Goal: Communication & Community: Answer question/provide support

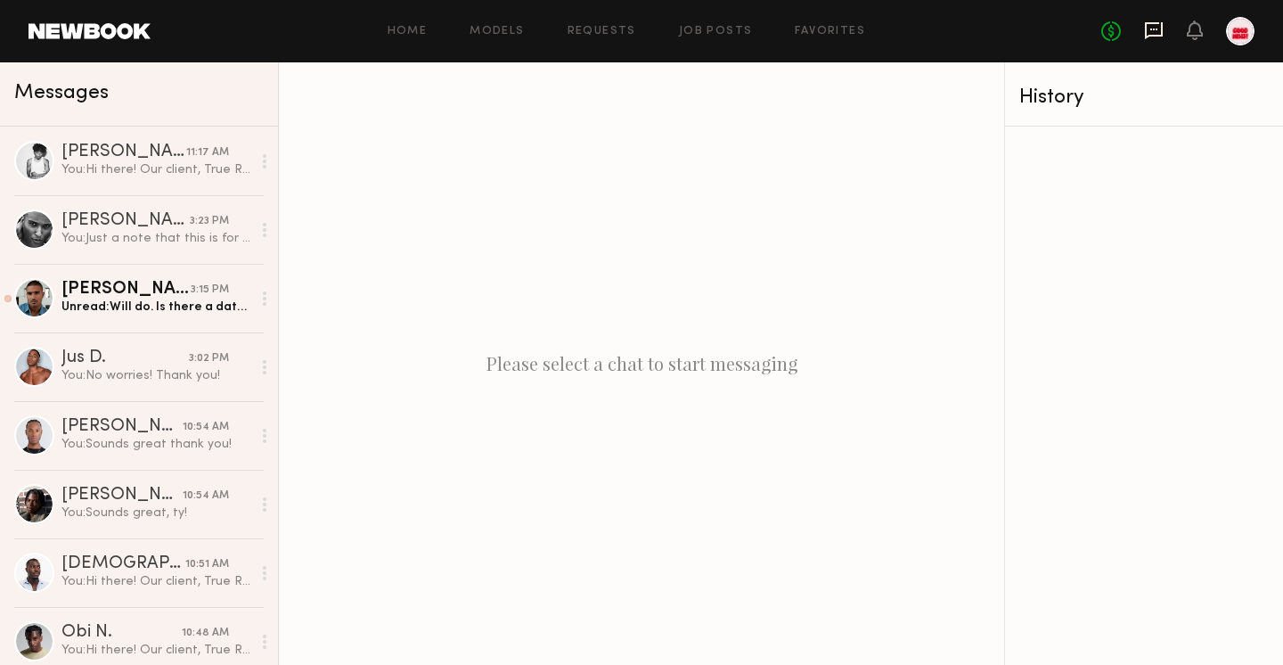
click at [1145, 35] on icon at bounding box center [1154, 30] width 18 height 17
click at [1158, 35] on icon at bounding box center [1154, 30] width 18 height 17
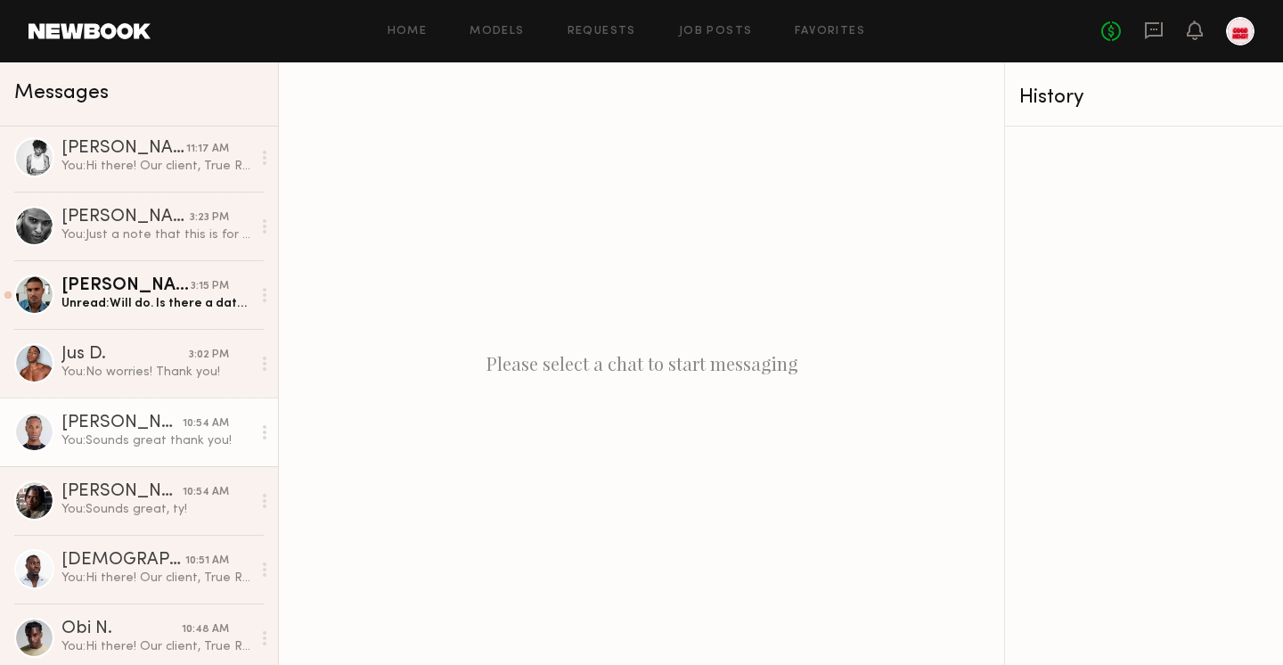
scroll to position [1, 0]
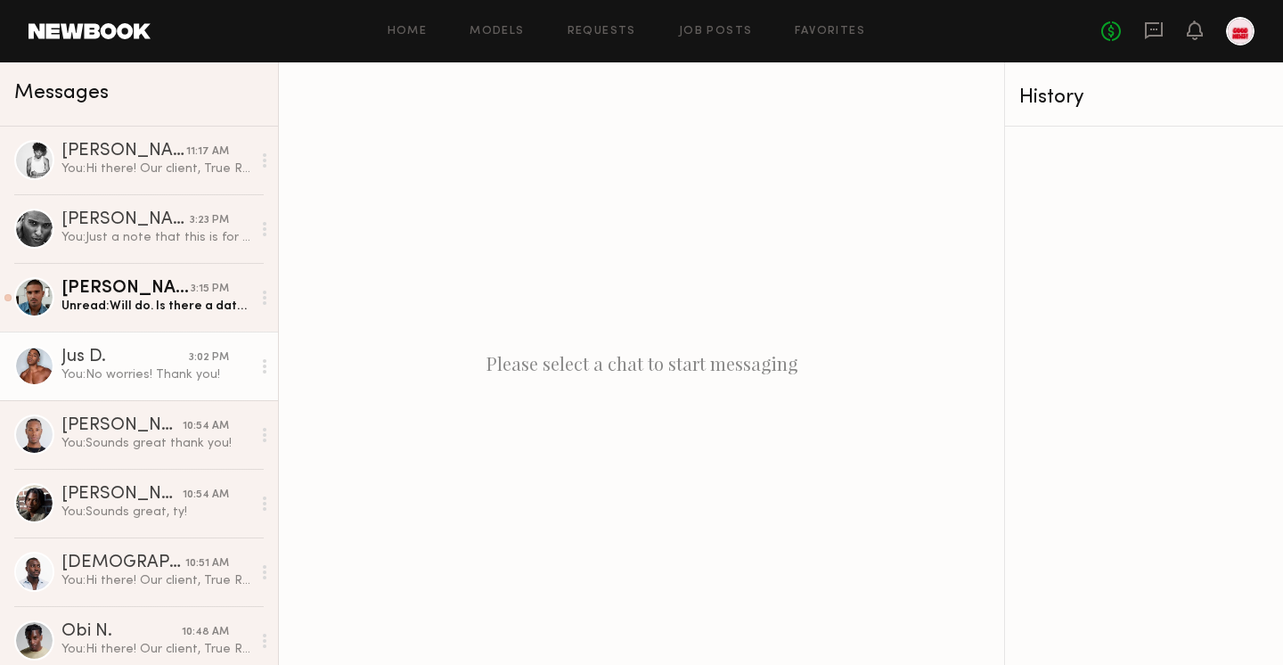
click at [167, 370] on div "You: No worries! Thank you!" at bounding box center [156, 374] width 190 height 17
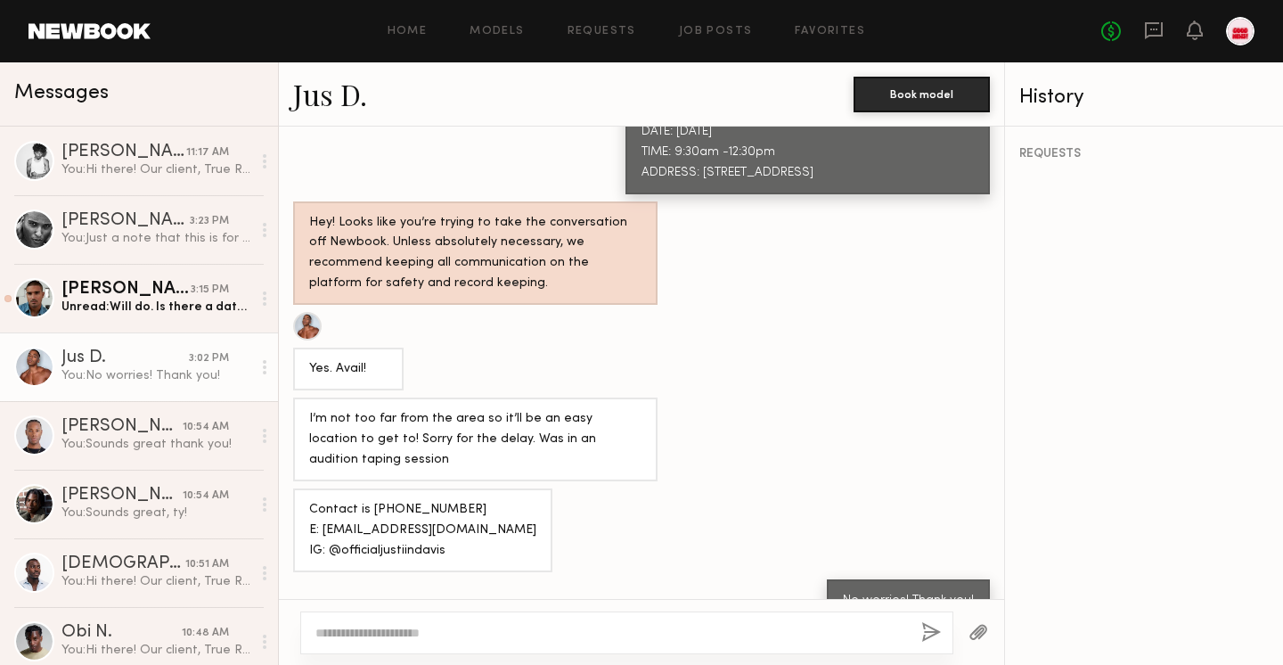
scroll to position [1, 0]
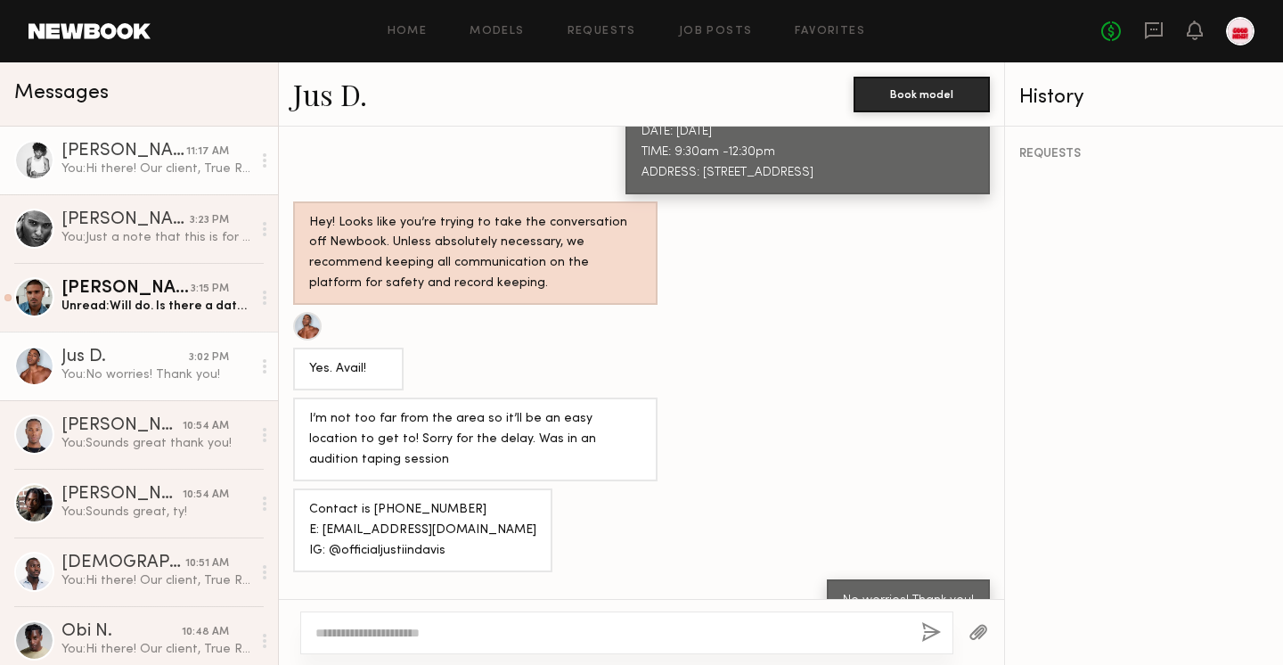
click at [171, 164] on div "You: Hi there! Our client, True Religion, has shortlisted you for some upcoming…" at bounding box center [156, 168] width 190 height 17
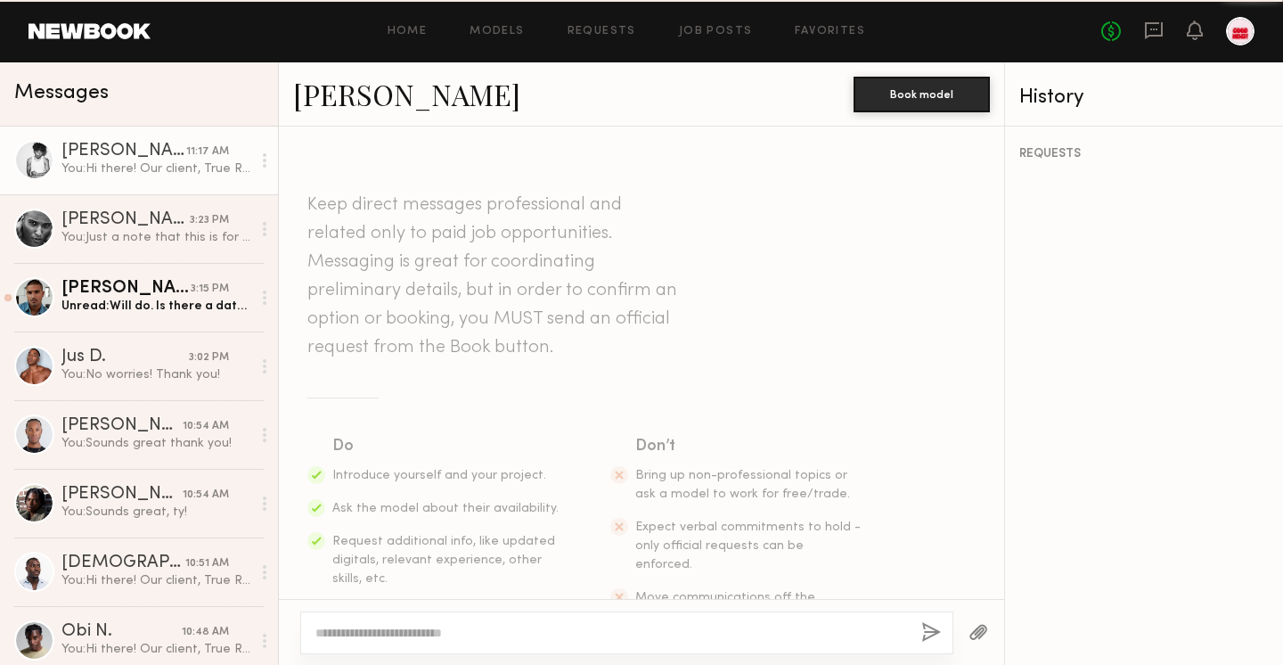
scroll to position [788, 0]
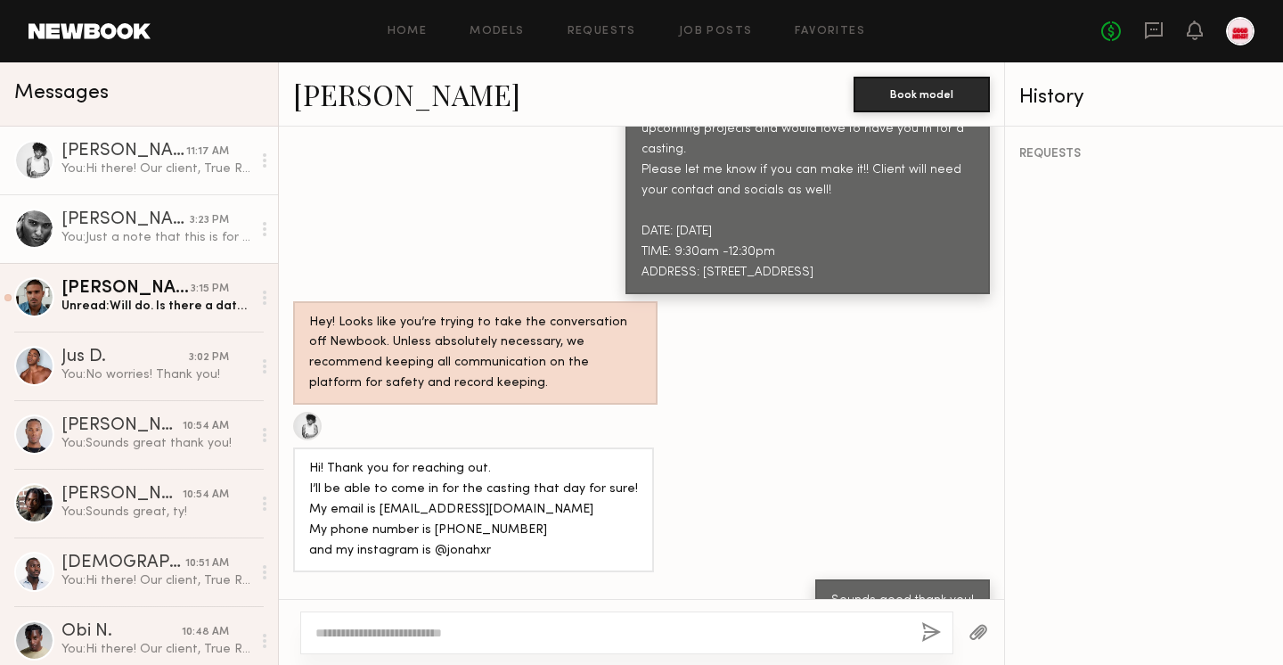
click at [152, 218] on div "[PERSON_NAME]" at bounding box center [125, 220] width 128 height 18
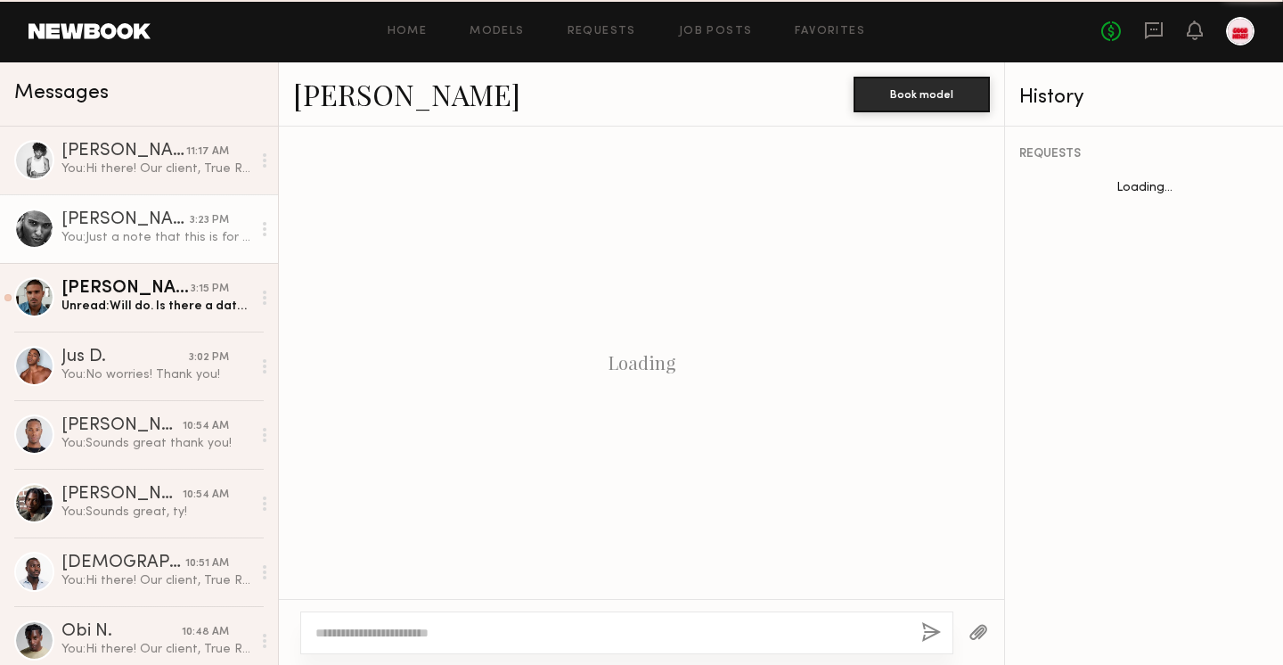
scroll to position [641, 0]
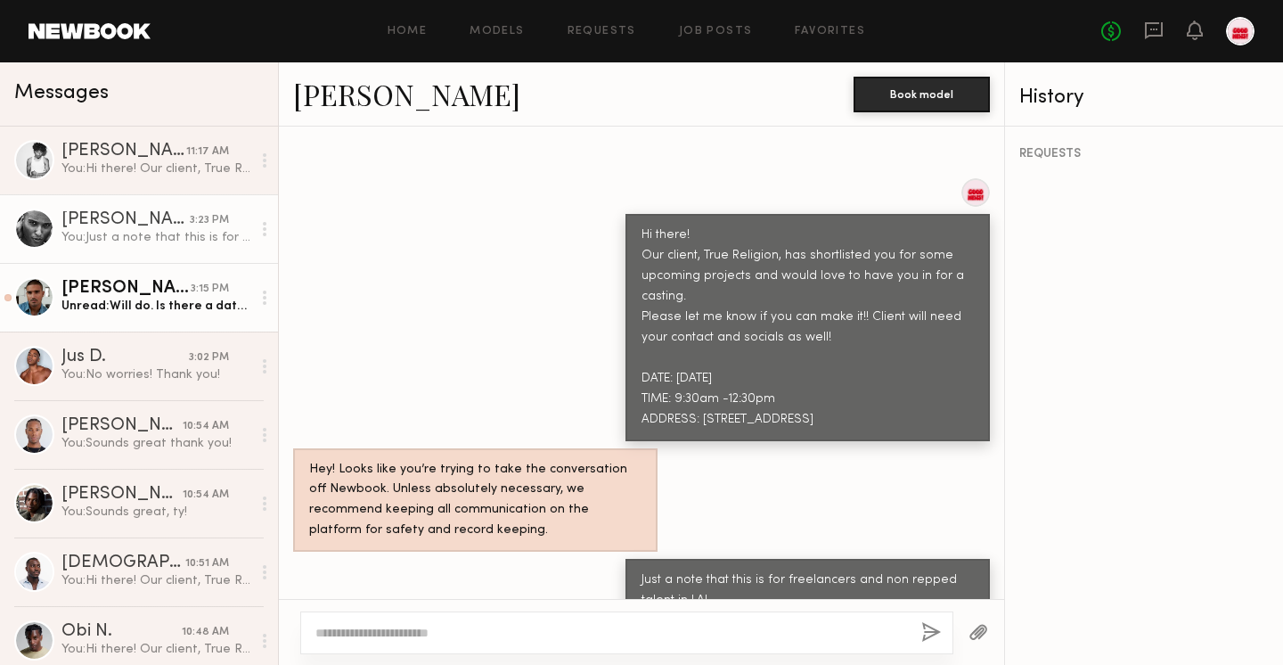
click at [130, 307] on div "Unread: Will do. Is there a date for the virtual casting? Just in case" at bounding box center [156, 306] width 190 height 17
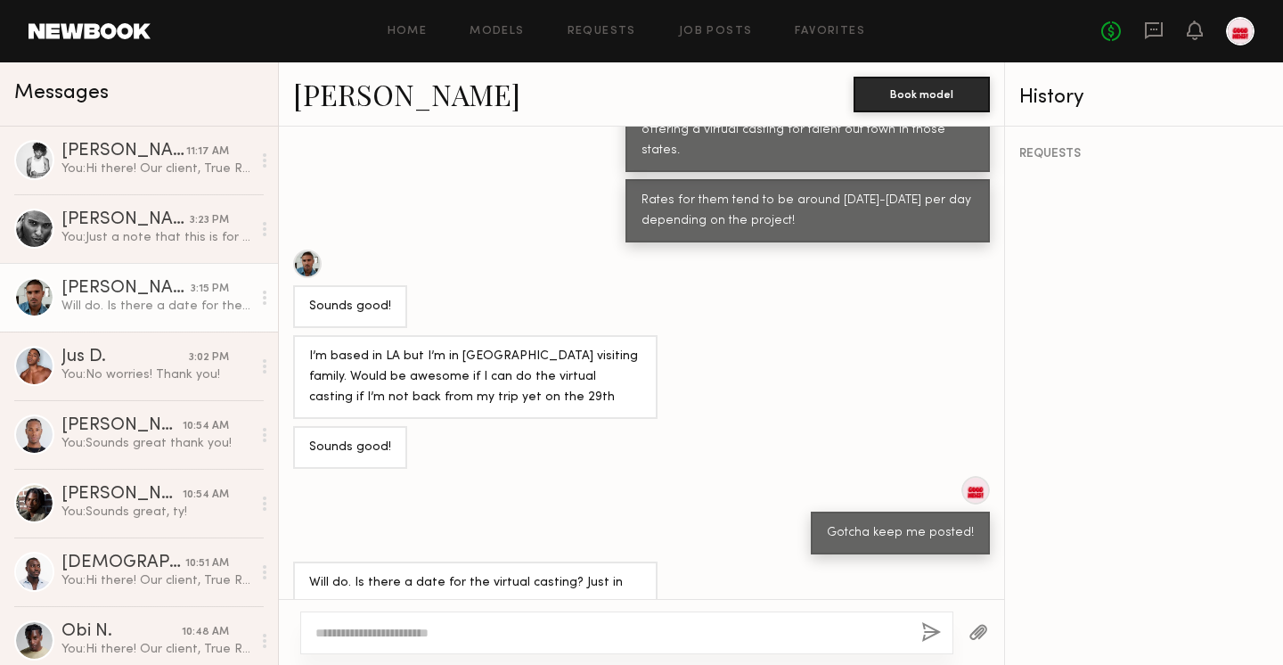
scroll to position [565, 0]
type textarea "**********"
click at [930, 626] on button "button" at bounding box center [932, 633] width 20 height 22
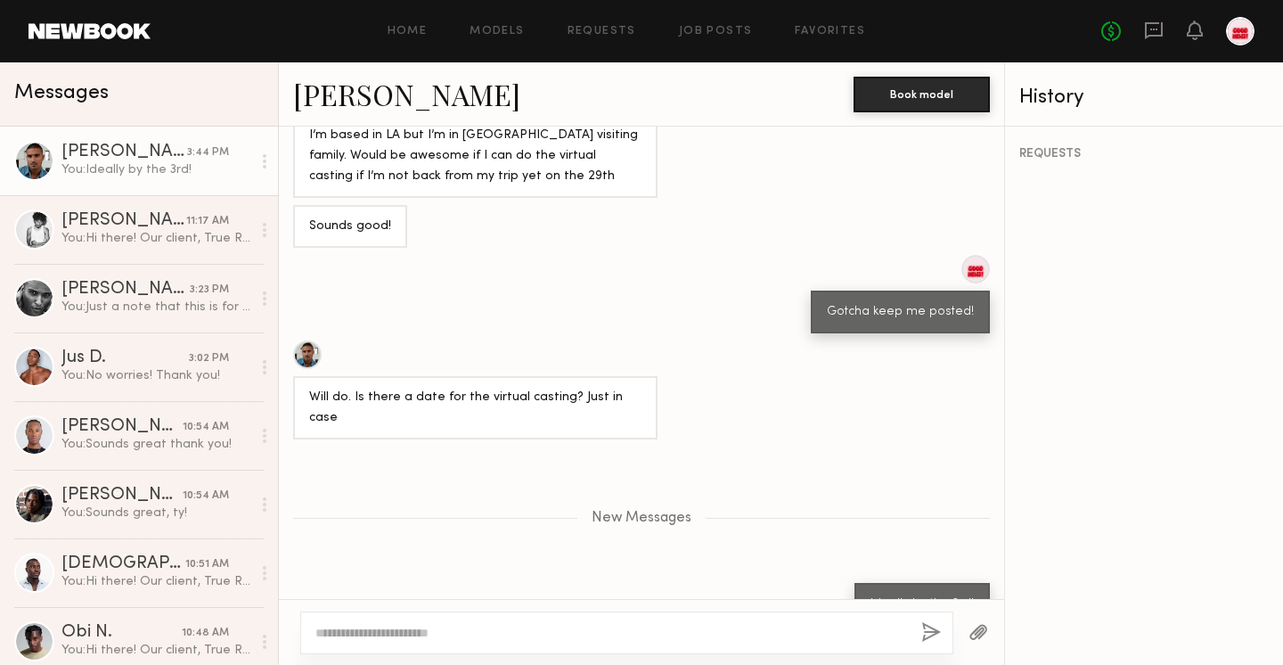
click at [735, 622] on div at bounding box center [626, 632] width 653 height 43
click at [735, 635] on textarea at bounding box center [611, 633] width 592 height 18
type textarea "**********"
click at [934, 642] on button "button" at bounding box center [932, 633] width 20 height 22
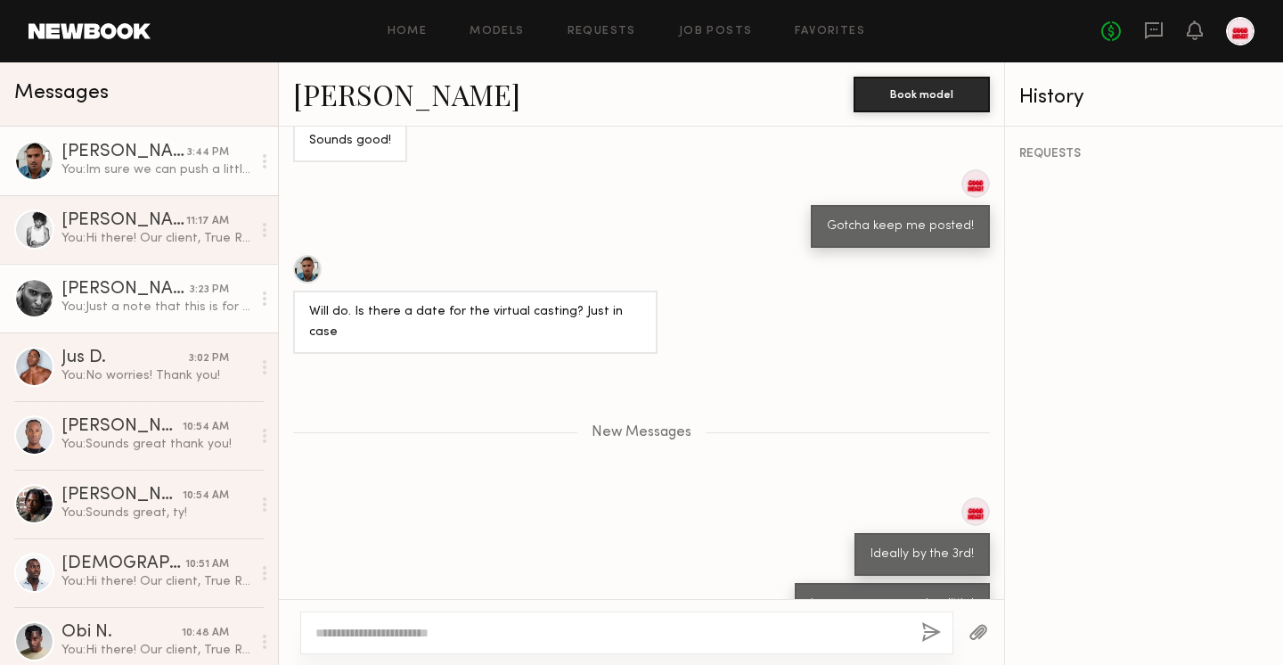
click at [151, 291] on div "[PERSON_NAME]" at bounding box center [125, 290] width 128 height 18
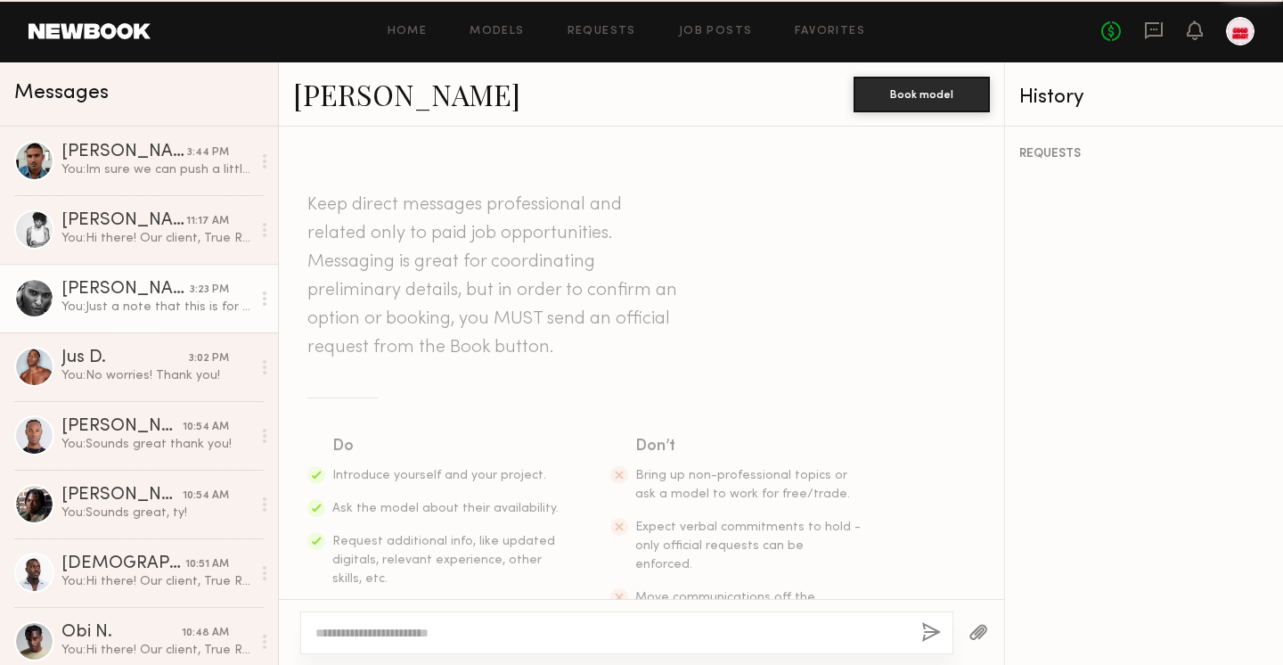
scroll to position [641, 0]
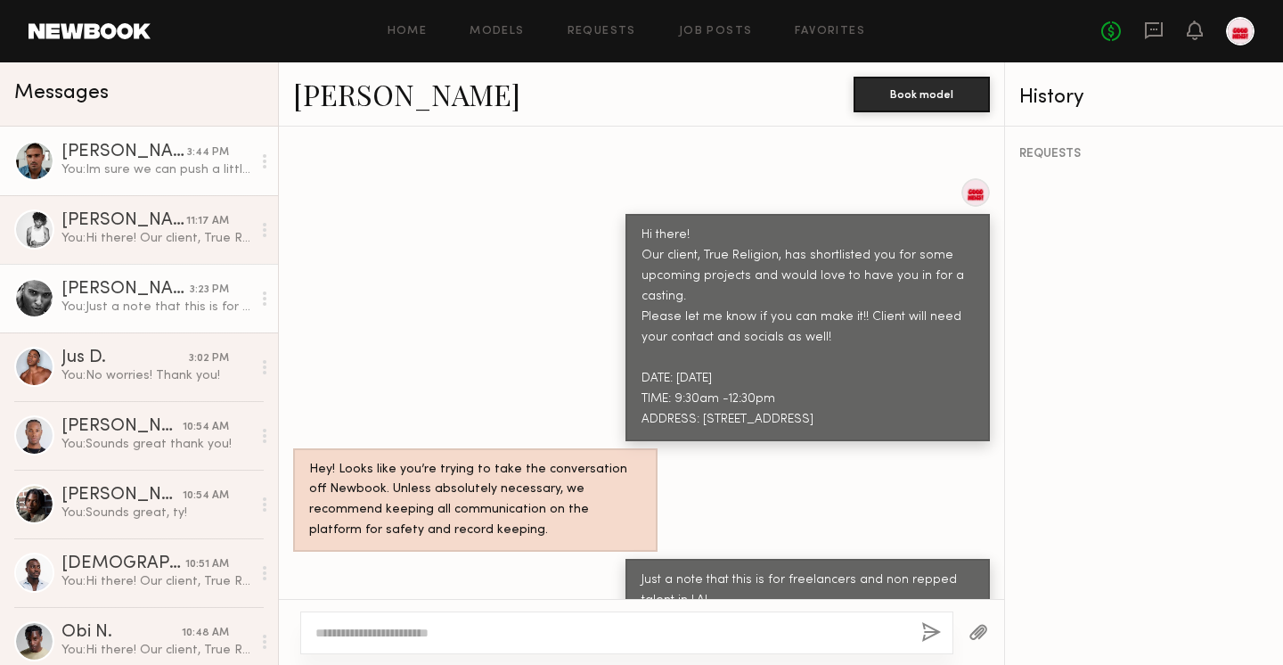
click at [95, 159] on div "[PERSON_NAME]" at bounding box center [124, 152] width 126 height 18
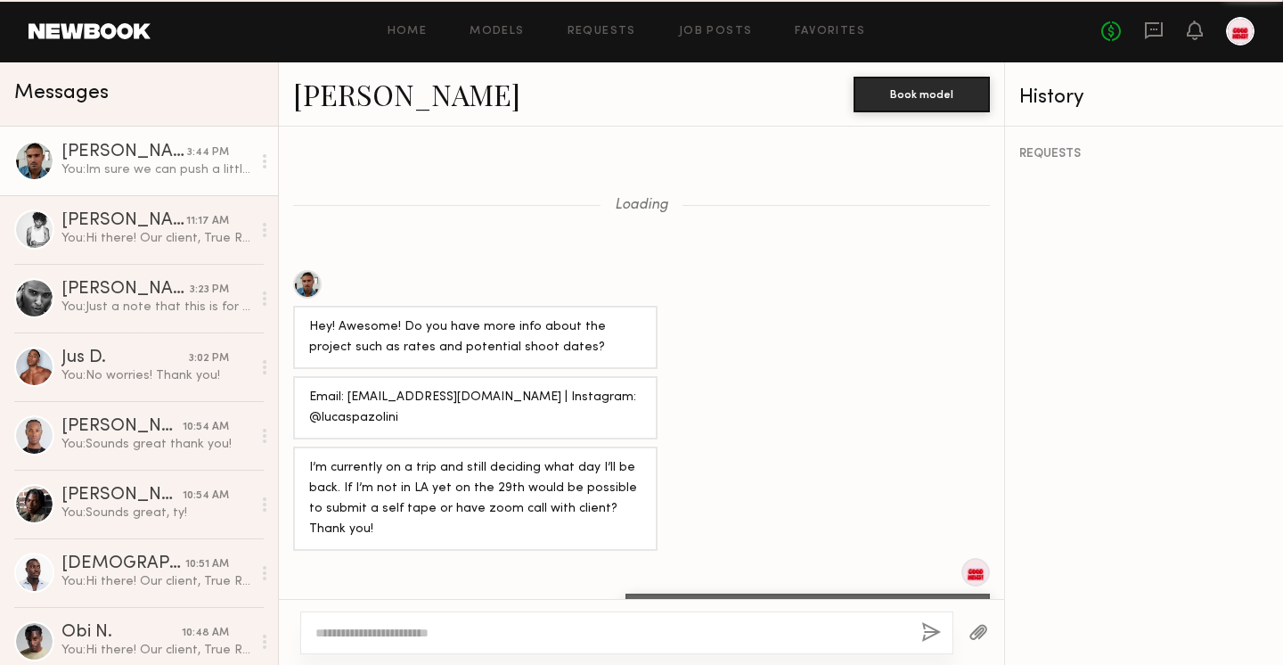
scroll to position [736, 0]
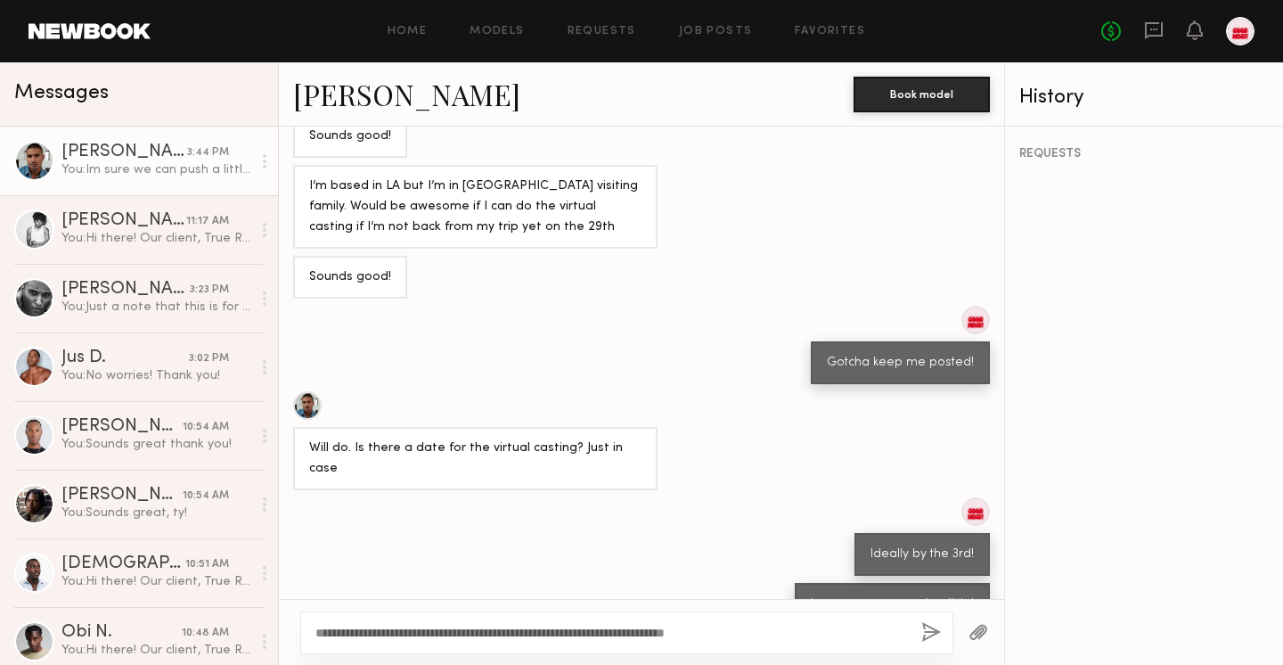
type textarea "**********"
click at [932, 634] on button "button" at bounding box center [932, 633] width 20 height 22
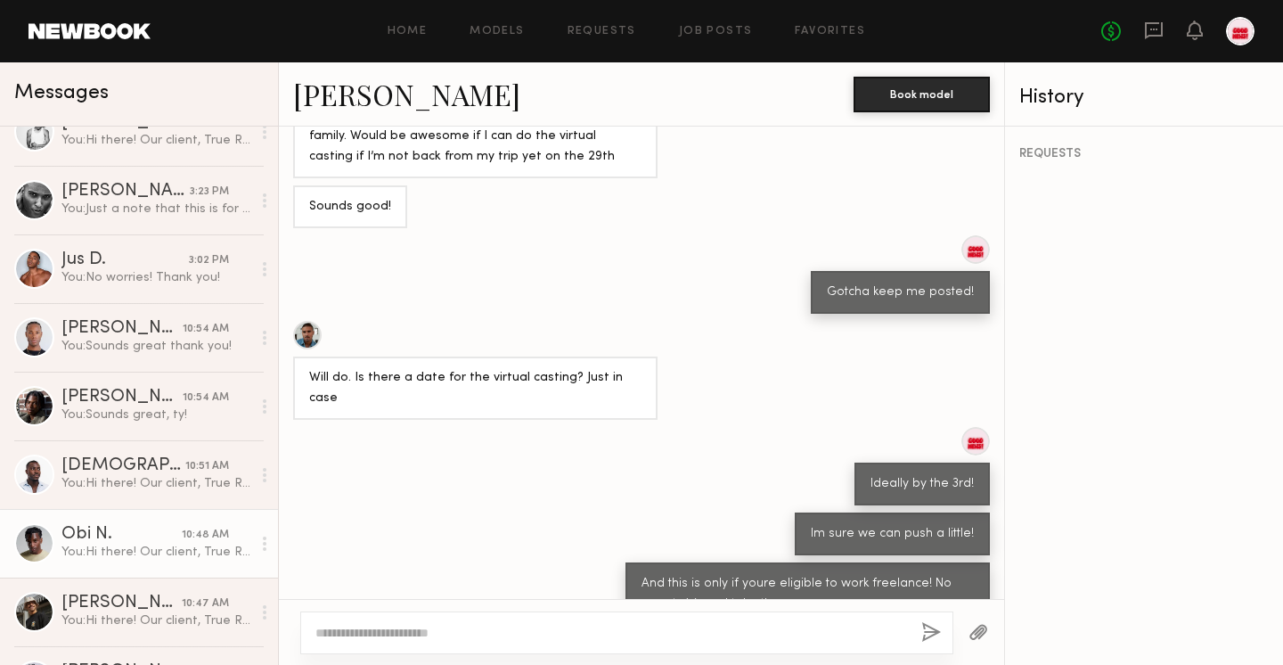
scroll to position [101, 0]
click at [154, 528] on div "Obi N." at bounding box center [121, 532] width 120 height 18
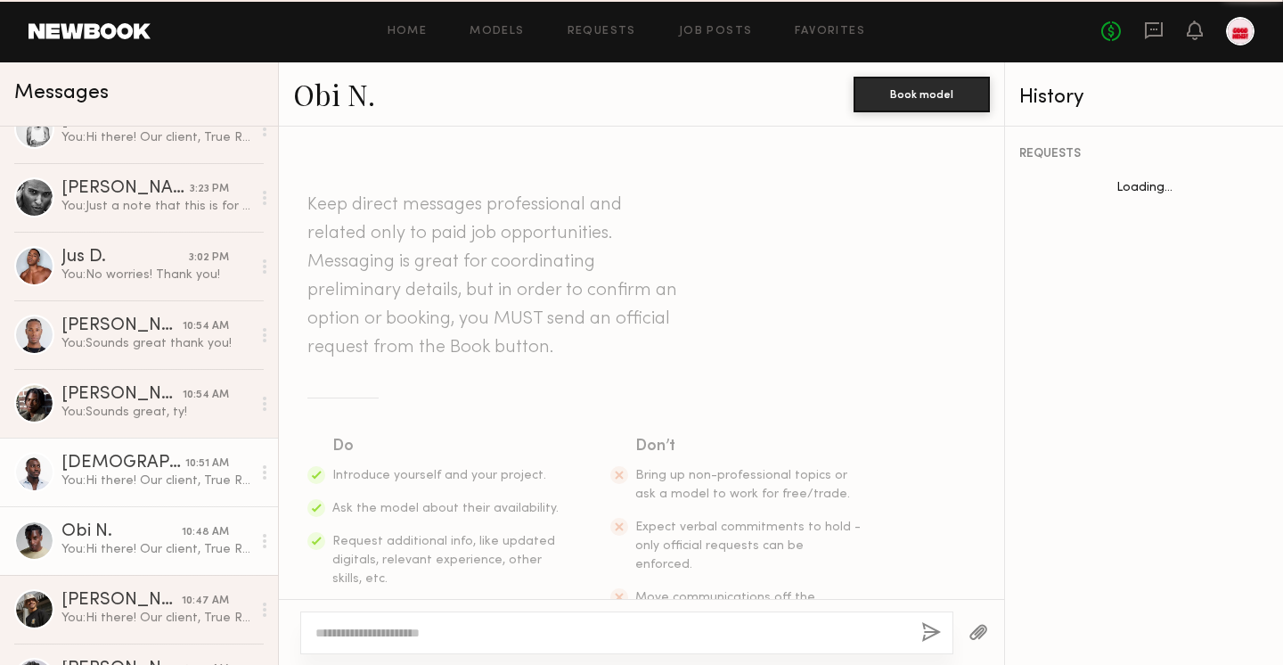
scroll to position [570, 0]
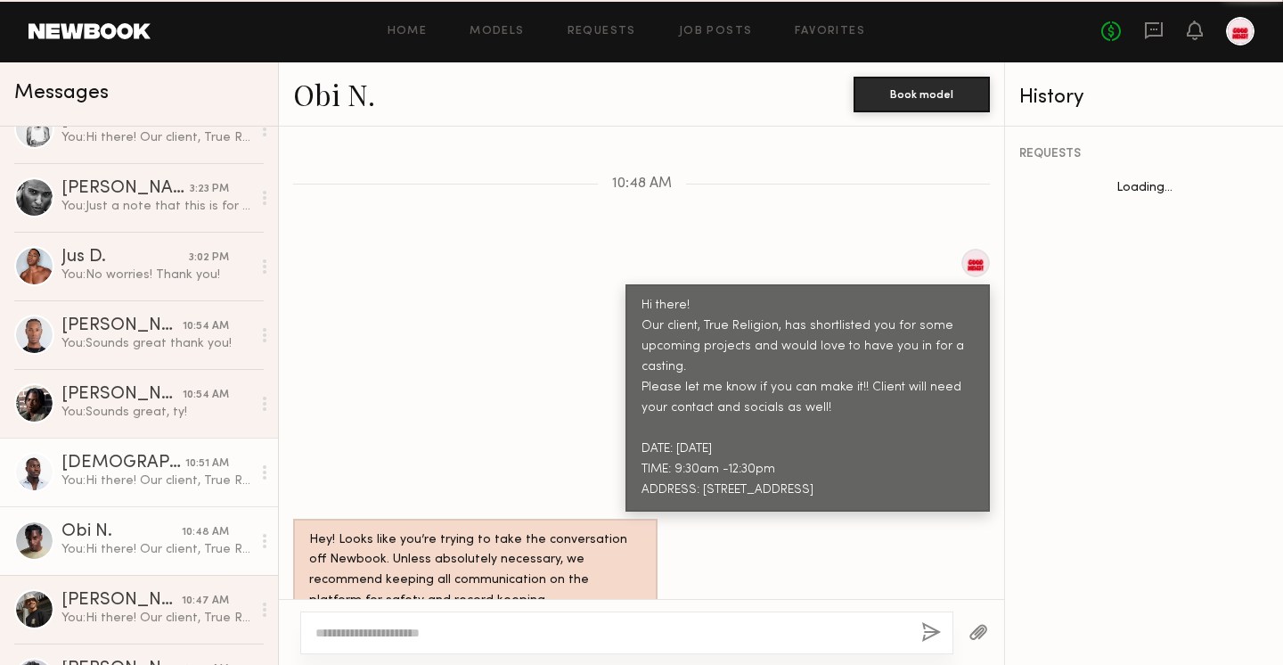
click at [140, 497] on link "[DEMOGRAPHIC_DATA][PERSON_NAME] 10:51 AM You: Hi there! Our client, True Religi…" at bounding box center [139, 472] width 278 height 69
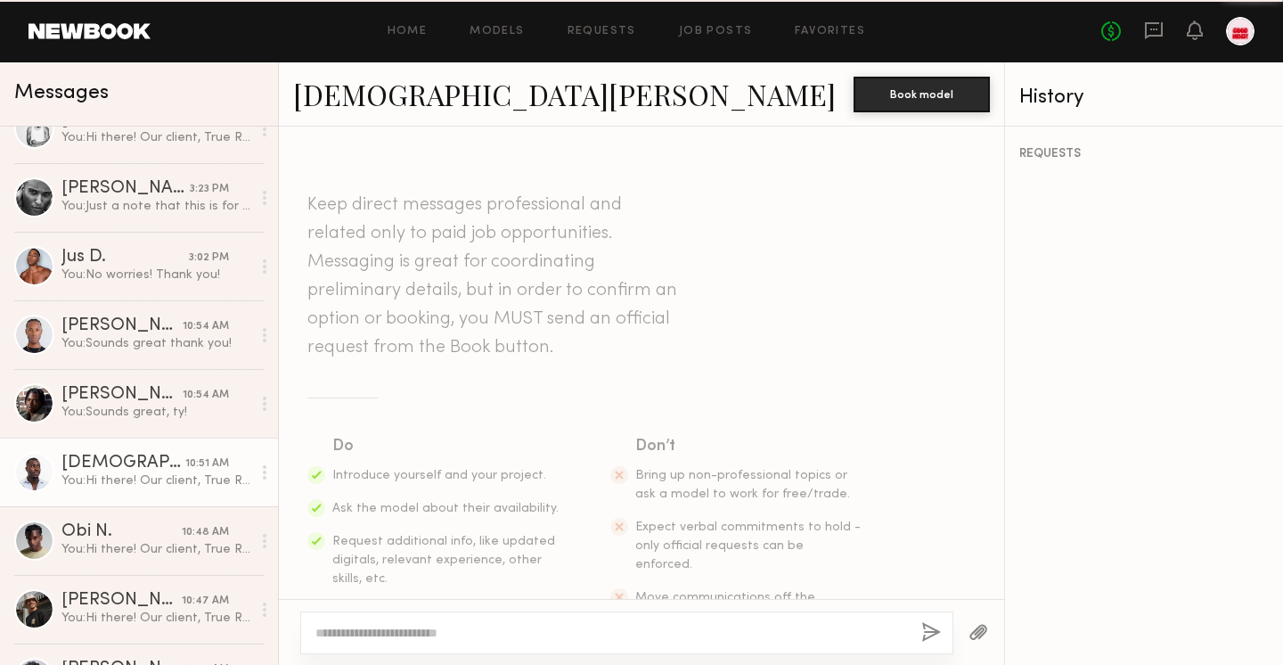
scroll to position [570, 0]
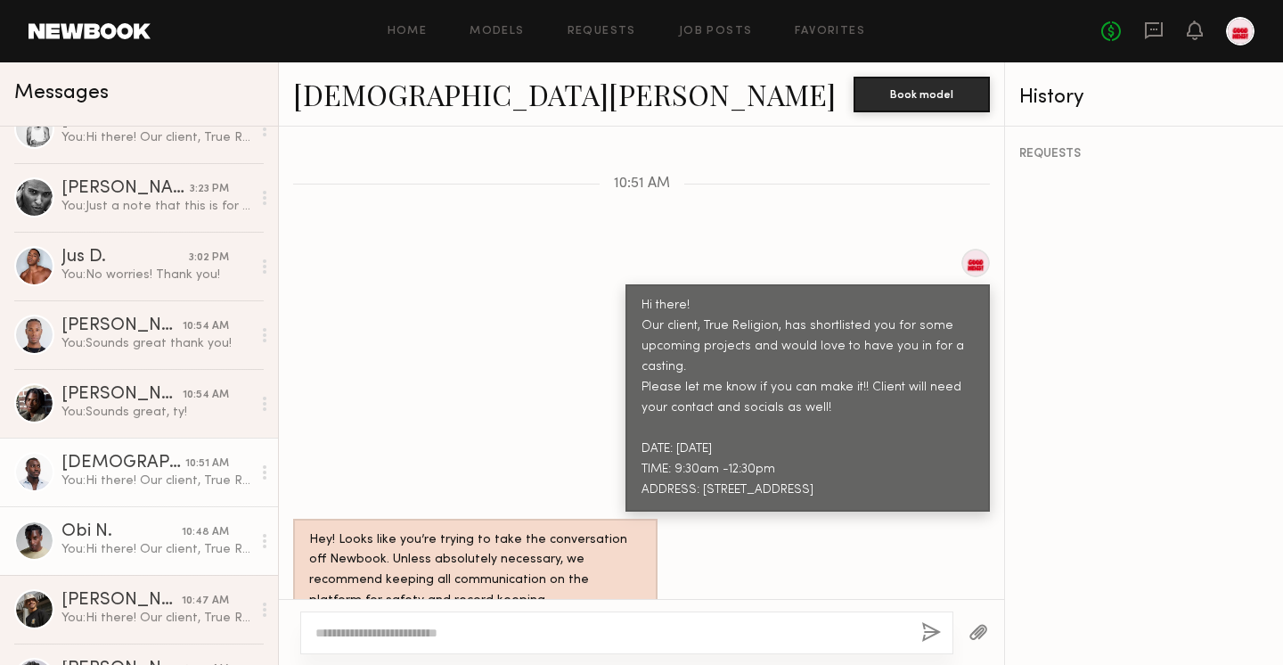
click at [143, 558] on link "Obi N. 10:48 AM You: Hi there! Our client, True Religion, has shortlisted you f…" at bounding box center [139, 540] width 278 height 69
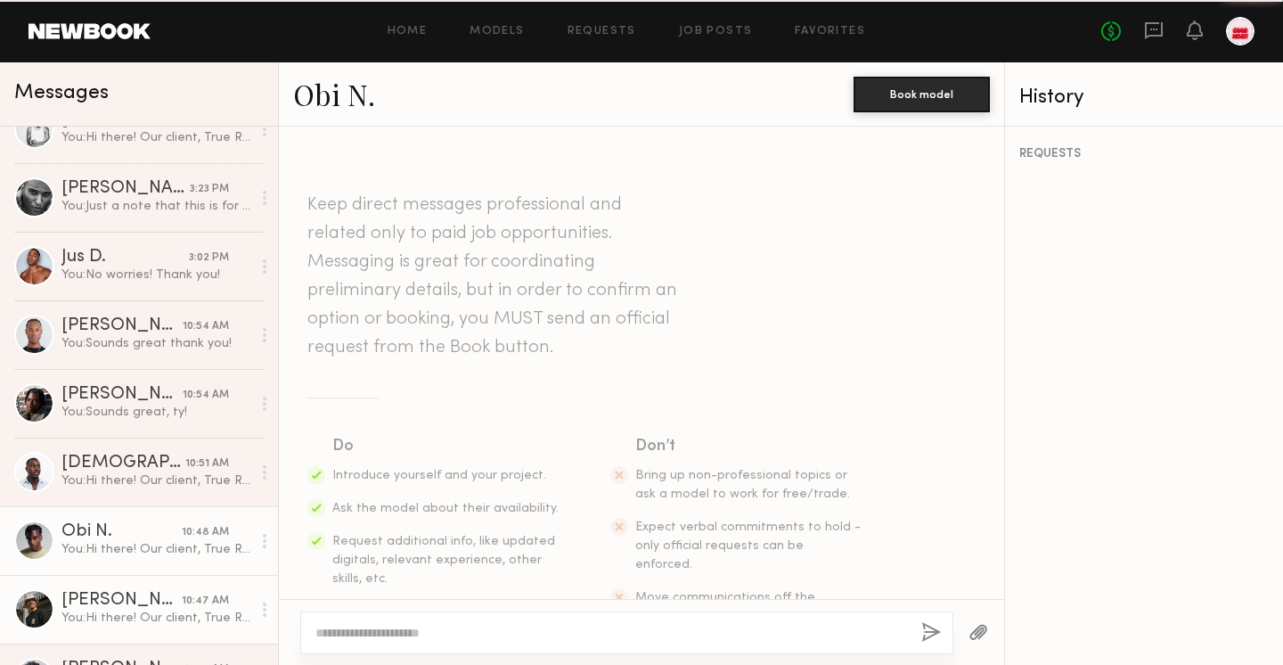
scroll to position [570, 0]
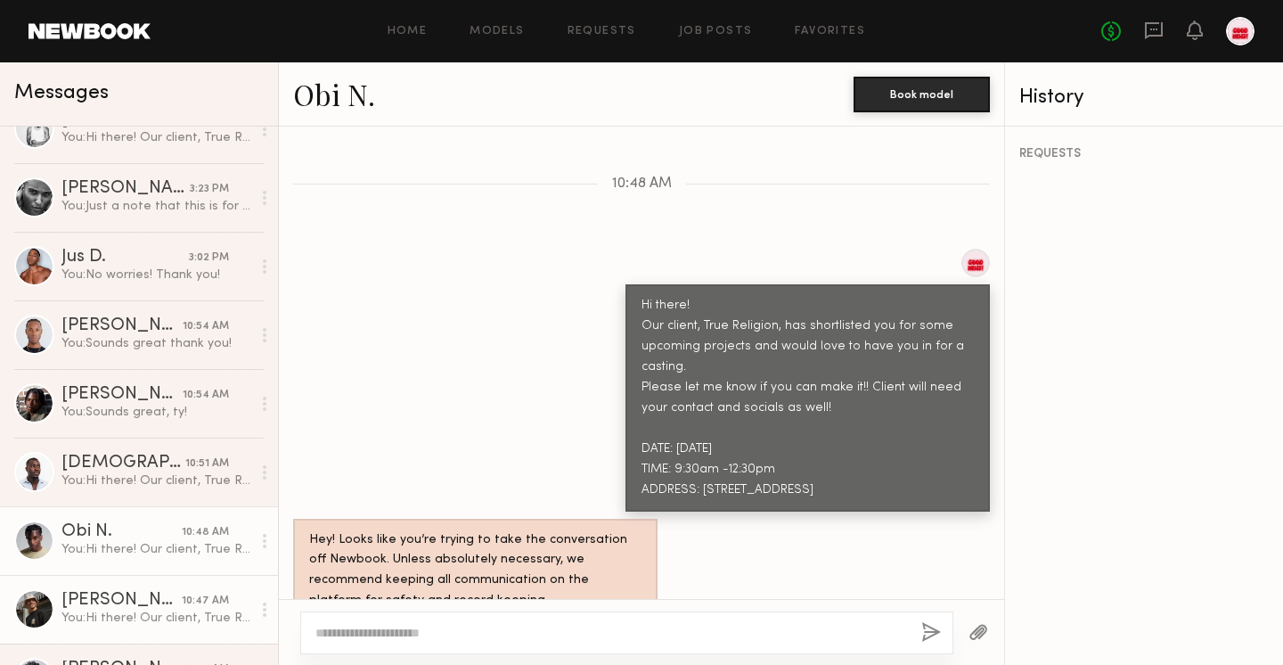
click at [146, 592] on div "[PERSON_NAME]" at bounding box center [121, 601] width 120 height 18
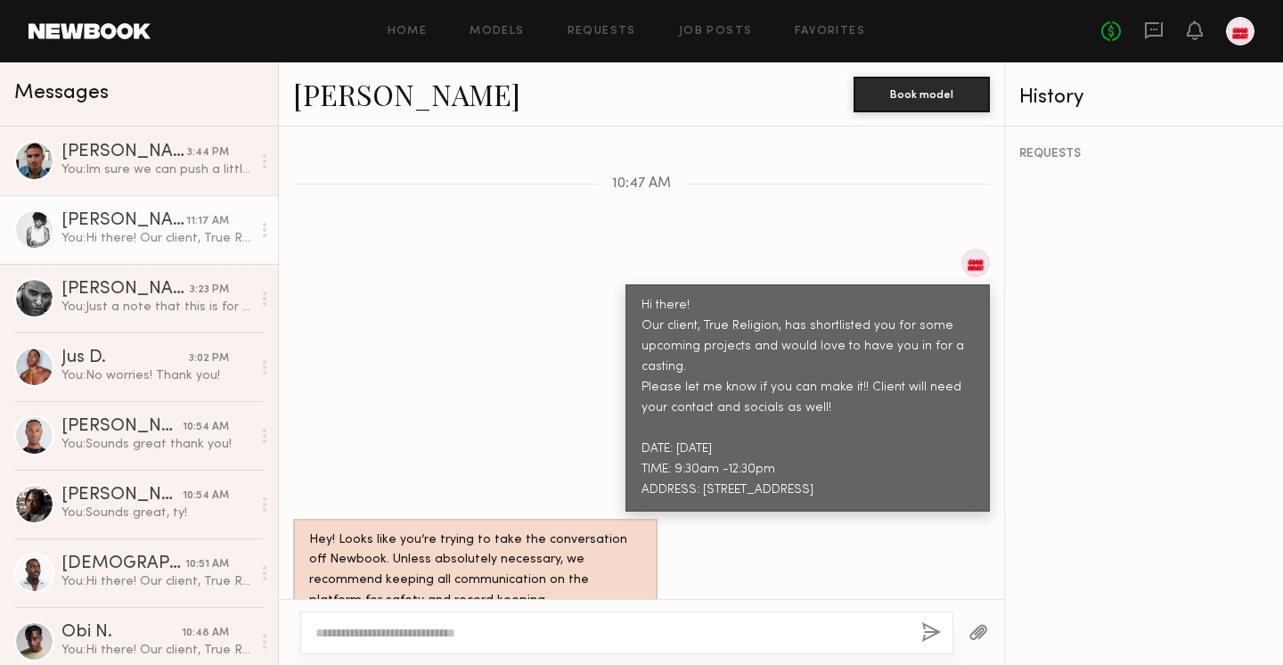
click at [116, 234] on div "You: Hi there! Our client, True Religion, has shortlisted you for some upcoming…" at bounding box center [156, 238] width 190 height 17
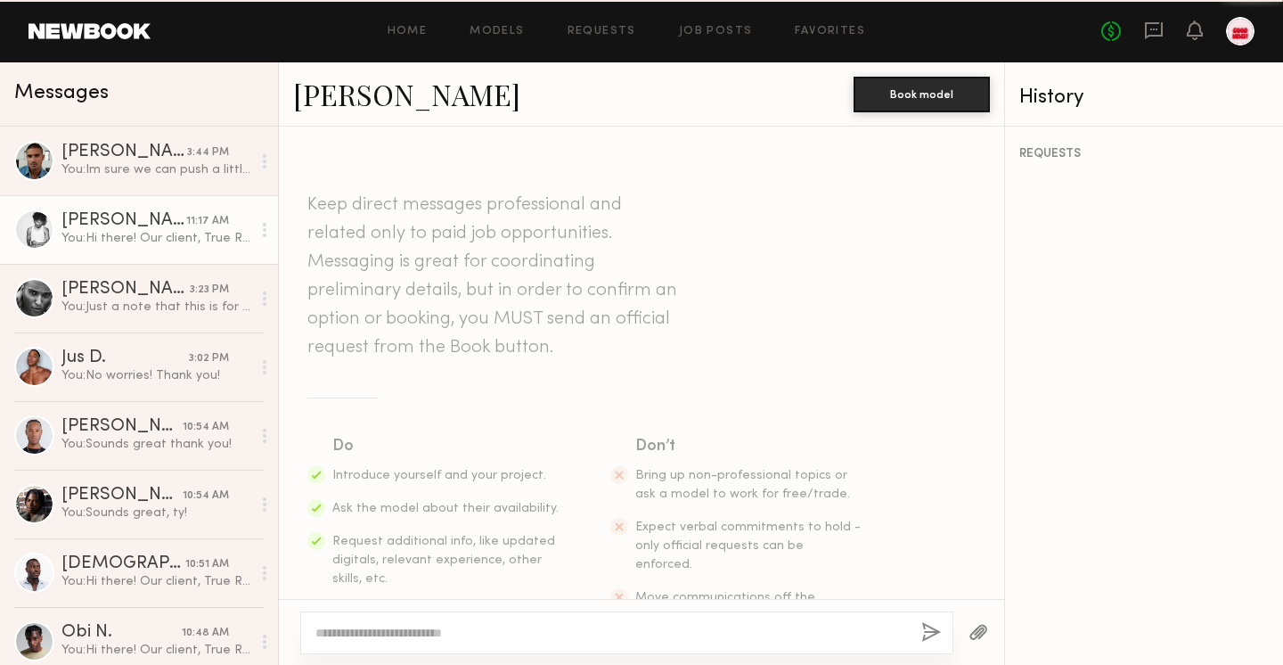
scroll to position [788, 0]
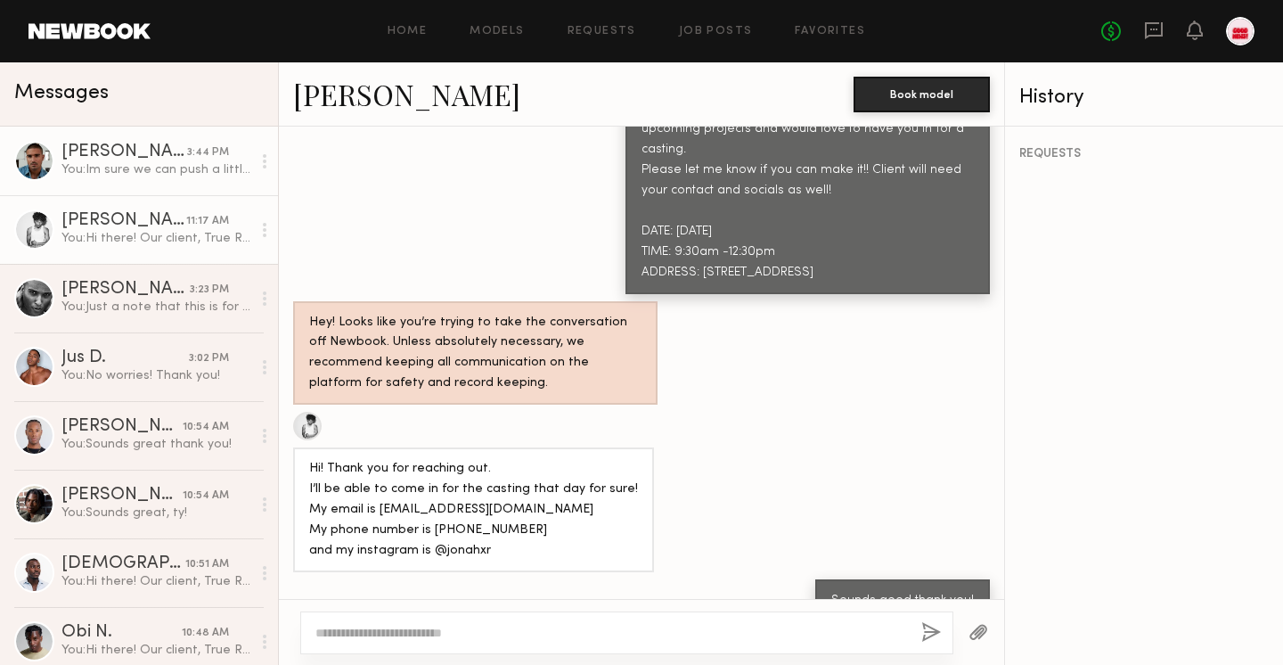
click at [119, 178] on link "[PERSON_NAME] 3:44 PM You: Im sure we can push a little!" at bounding box center [139, 161] width 278 height 69
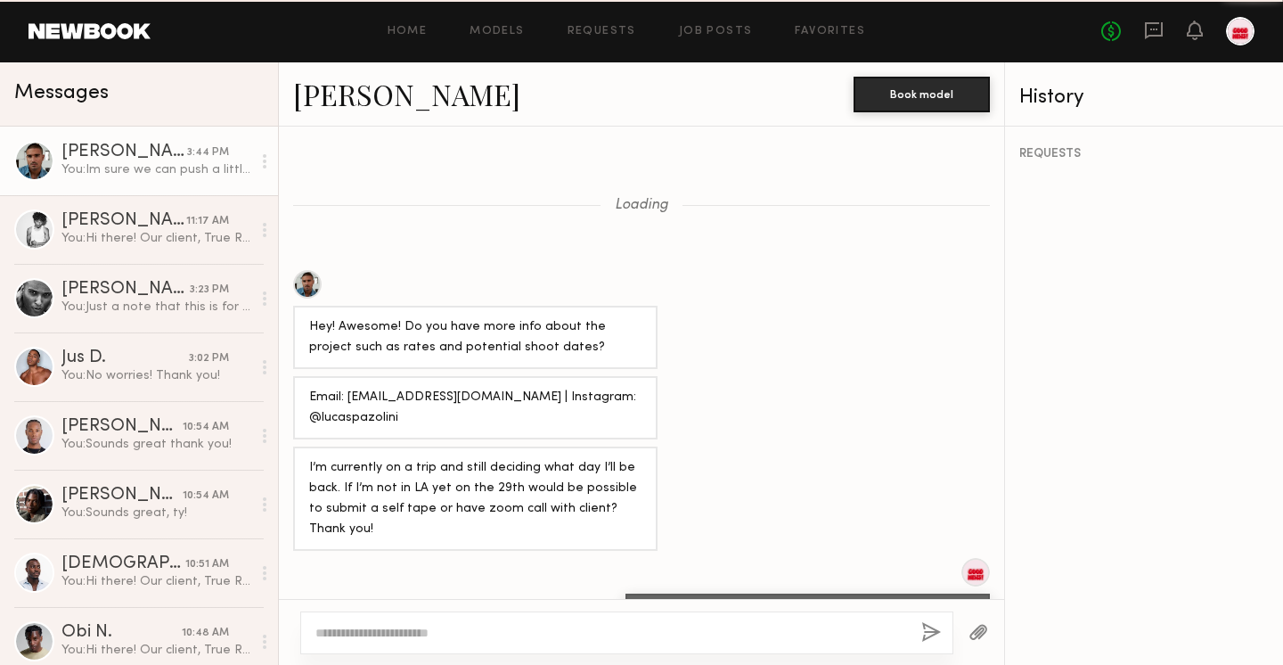
scroll to position [807, 0]
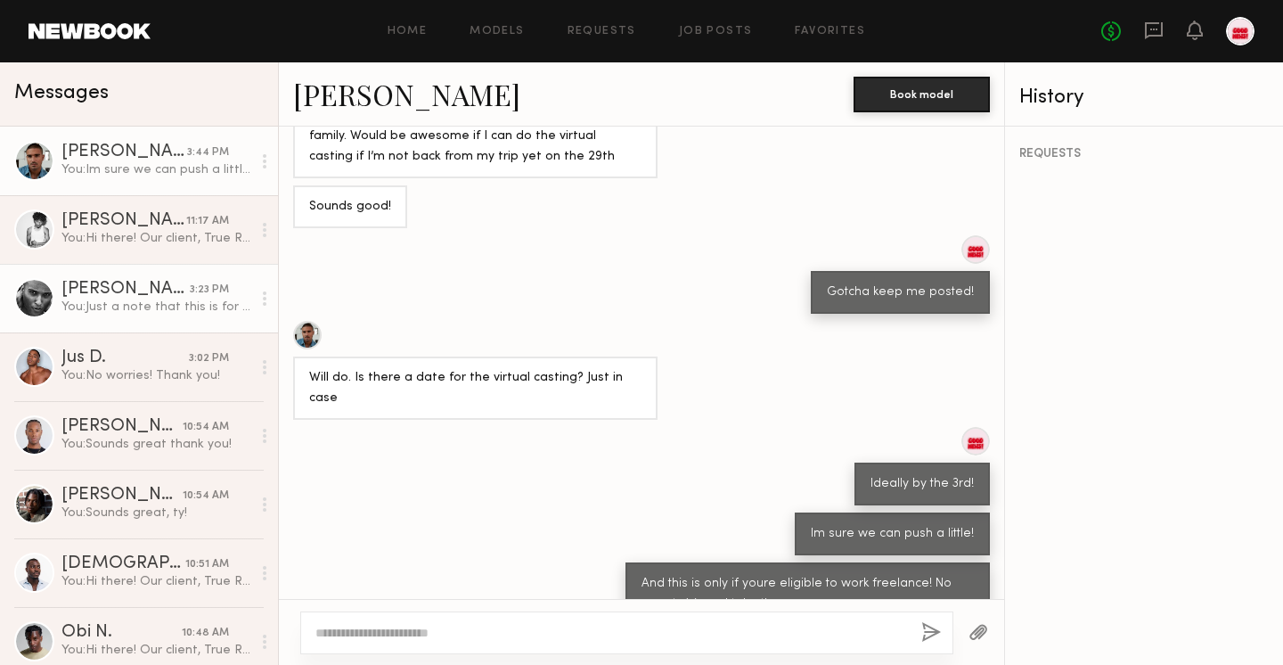
click at [132, 302] on div "You: Just a note that this is for freelancers and non repped talent in LA!" at bounding box center [156, 307] width 190 height 17
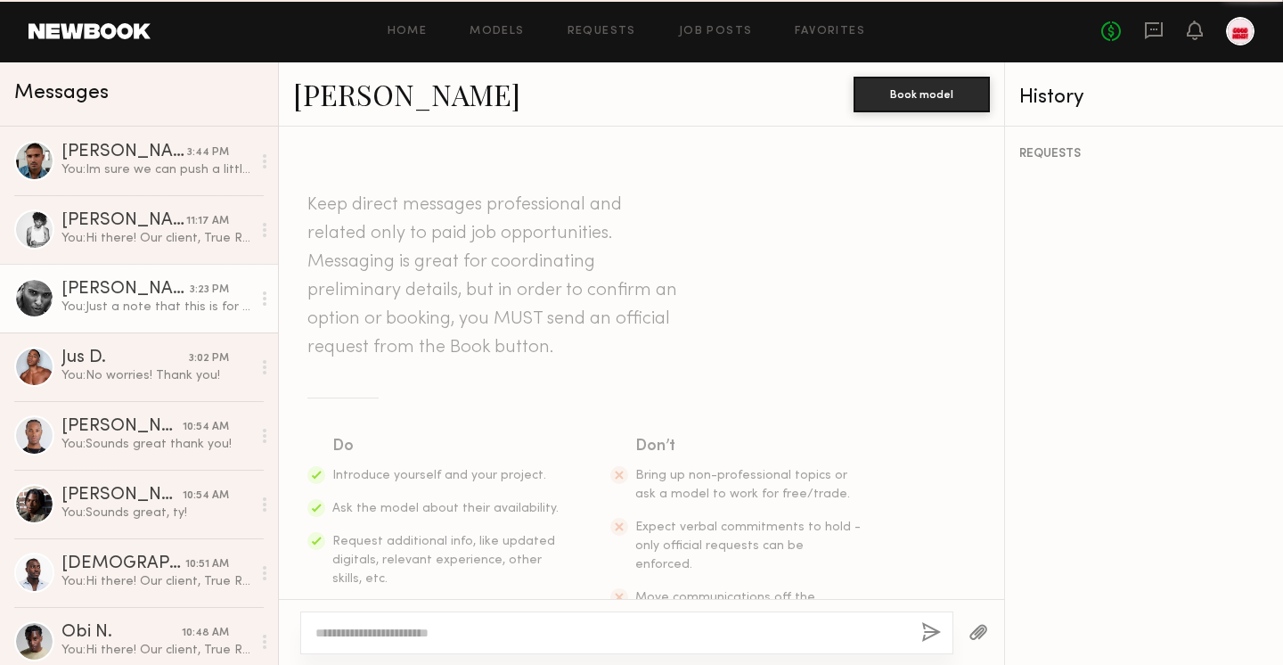
scroll to position [641, 0]
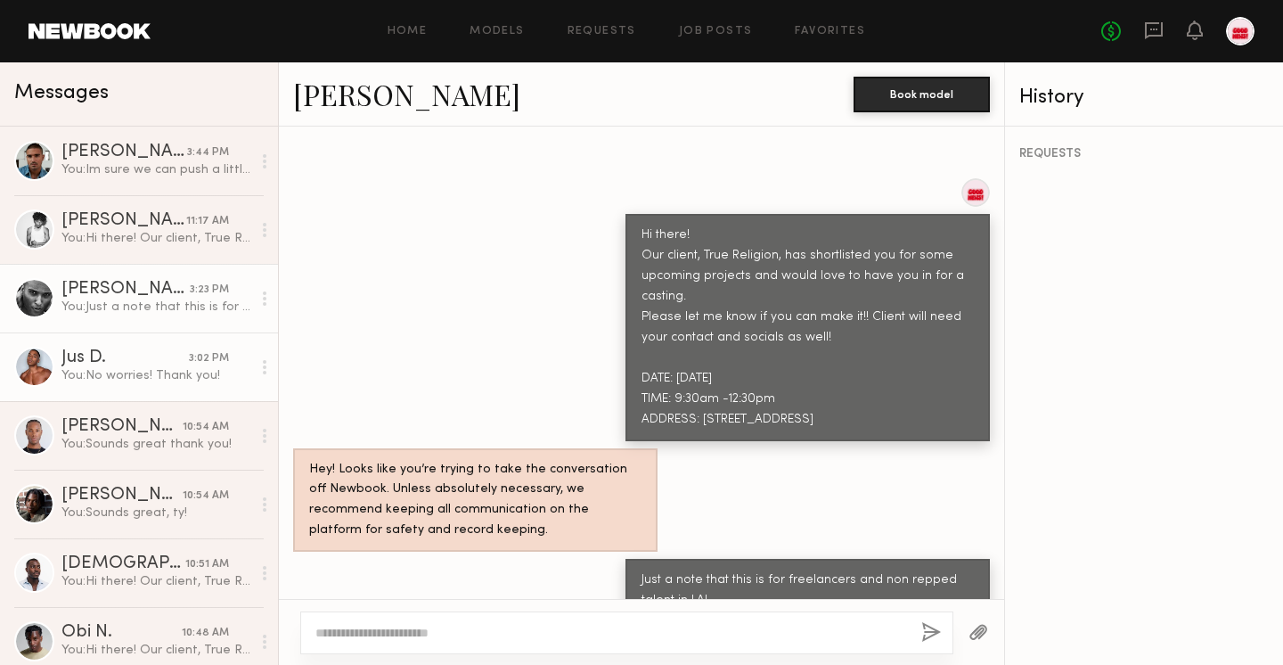
click at [145, 380] on div "You: No worries! Thank you!" at bounding box center [156, 375] width 190 height 17
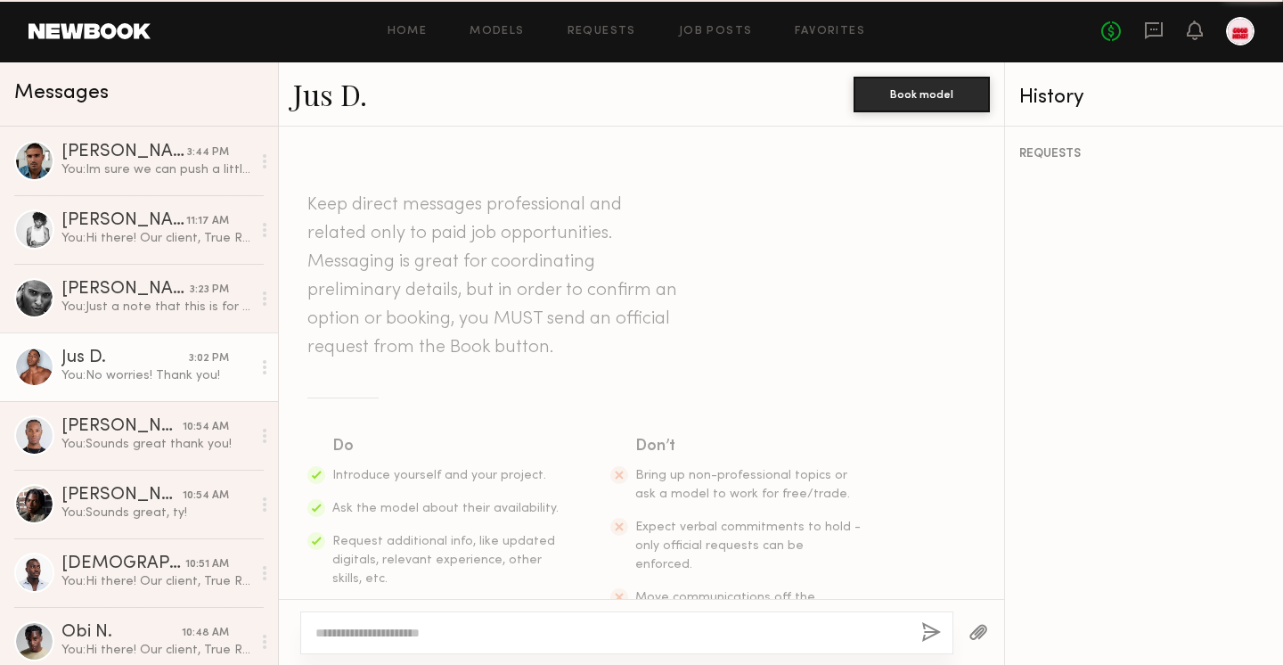
scroll to position [888, 0]
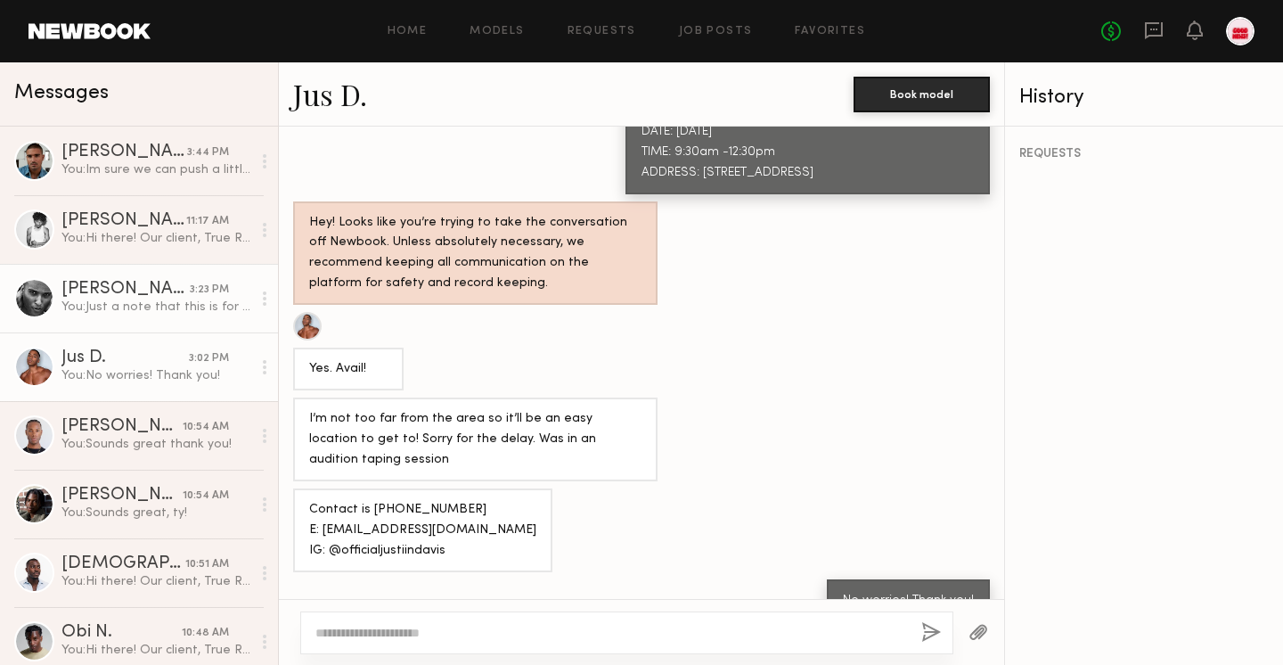
click at [86, 302] on div "You: Just a note that this is for freelancers and non repped talent in LA!" at bounding box center [156, 307] width 190 height 17
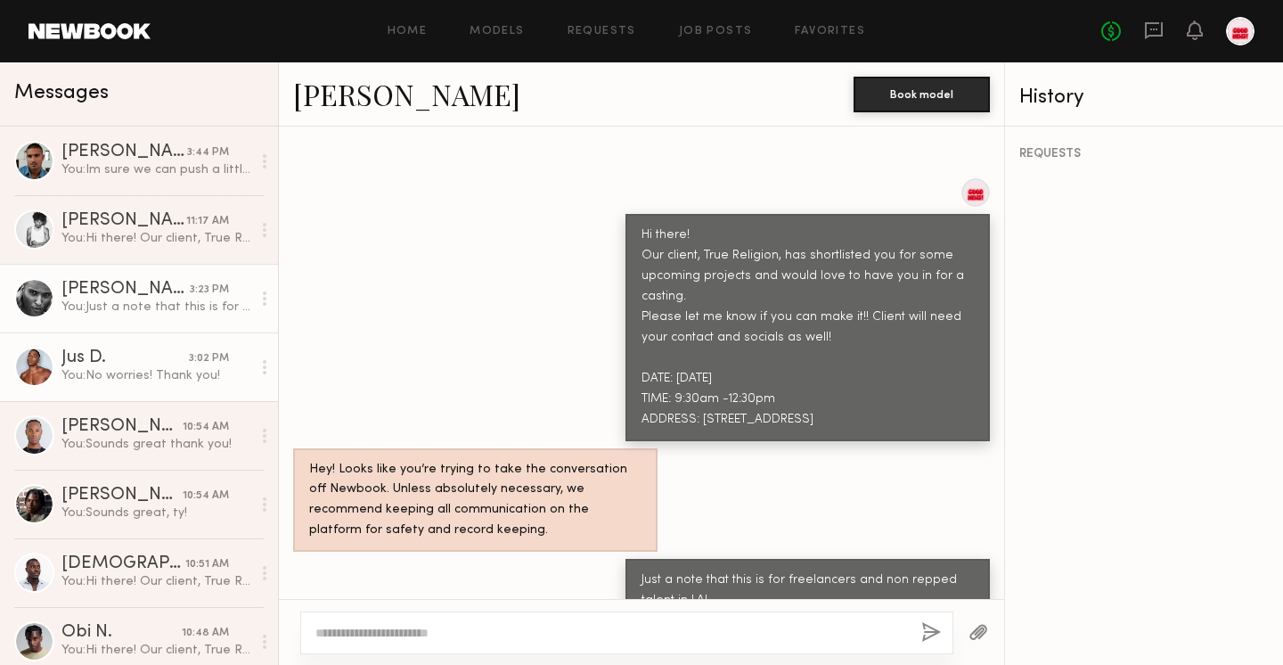
scroll to position [354, 0]
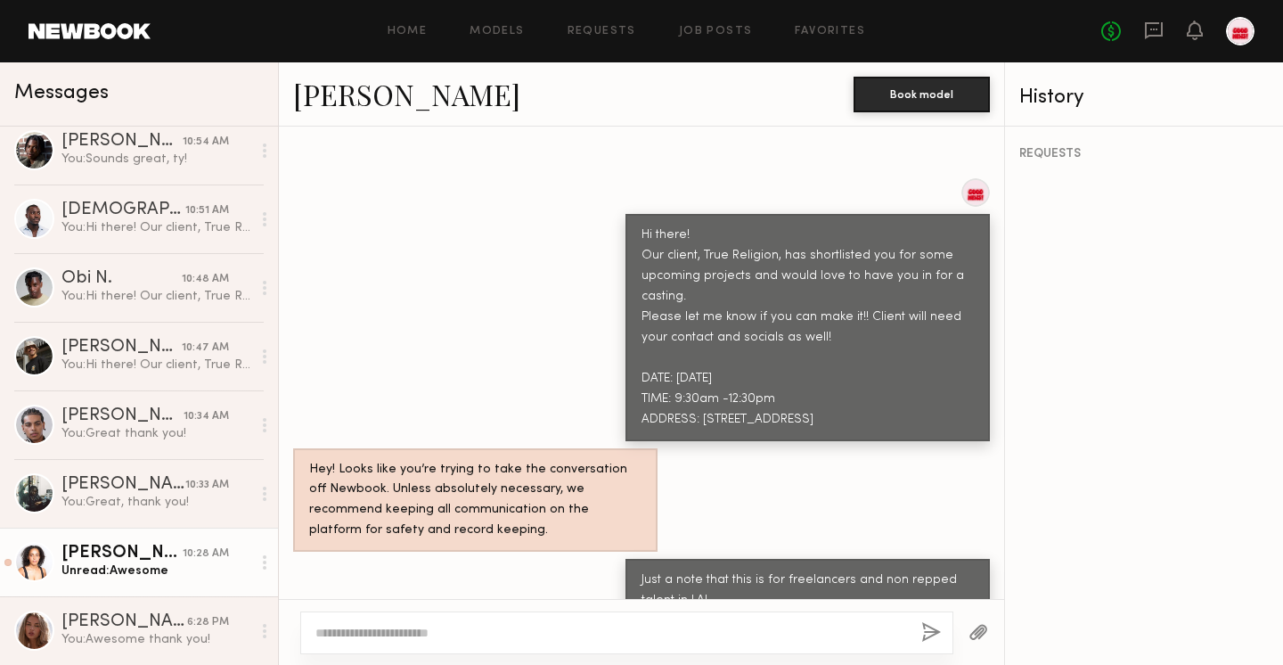
click at [94, 552] on div "[PERSON_NAME]" at bounding box center [121, 554] width 121 height 18
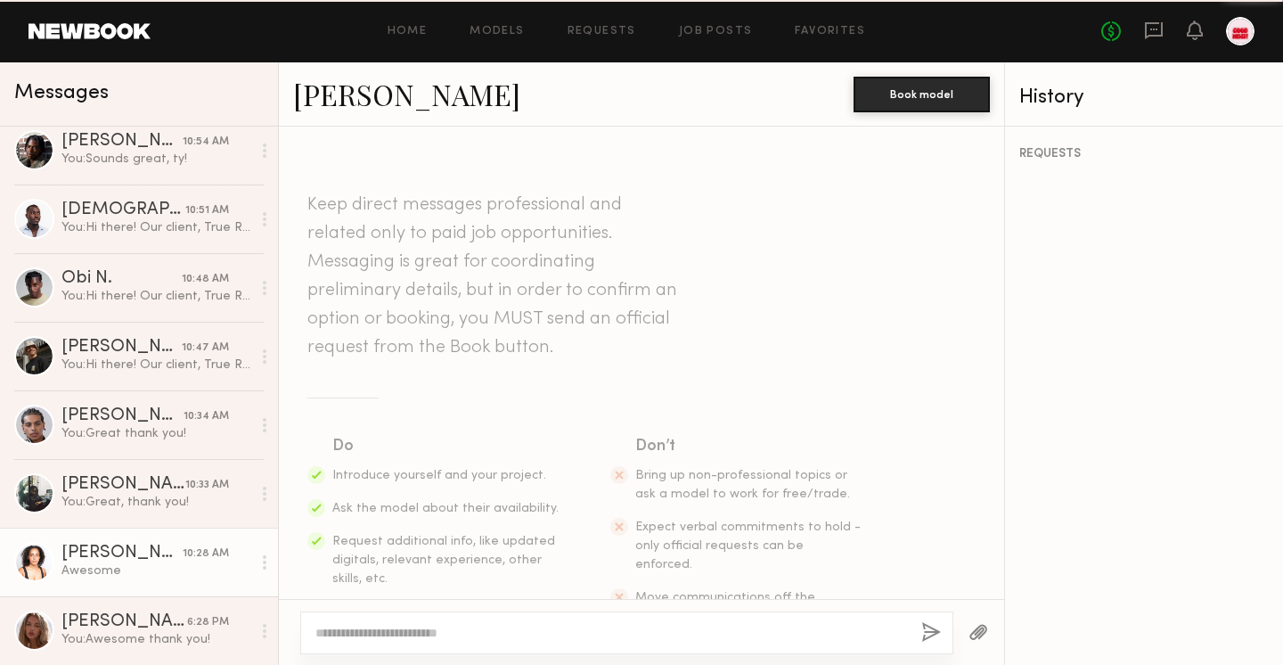
scroll to position [915, 0]
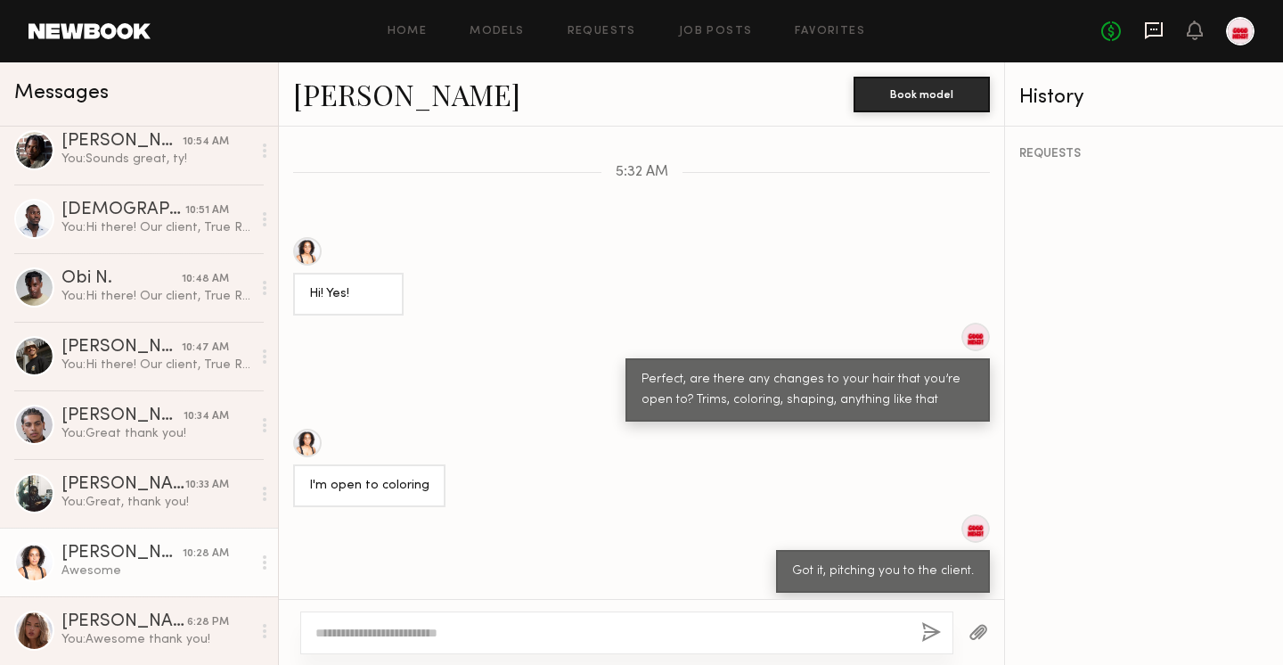
click at [1148, 25] on icon at bounding box center [1154, 30] width 20 height 20
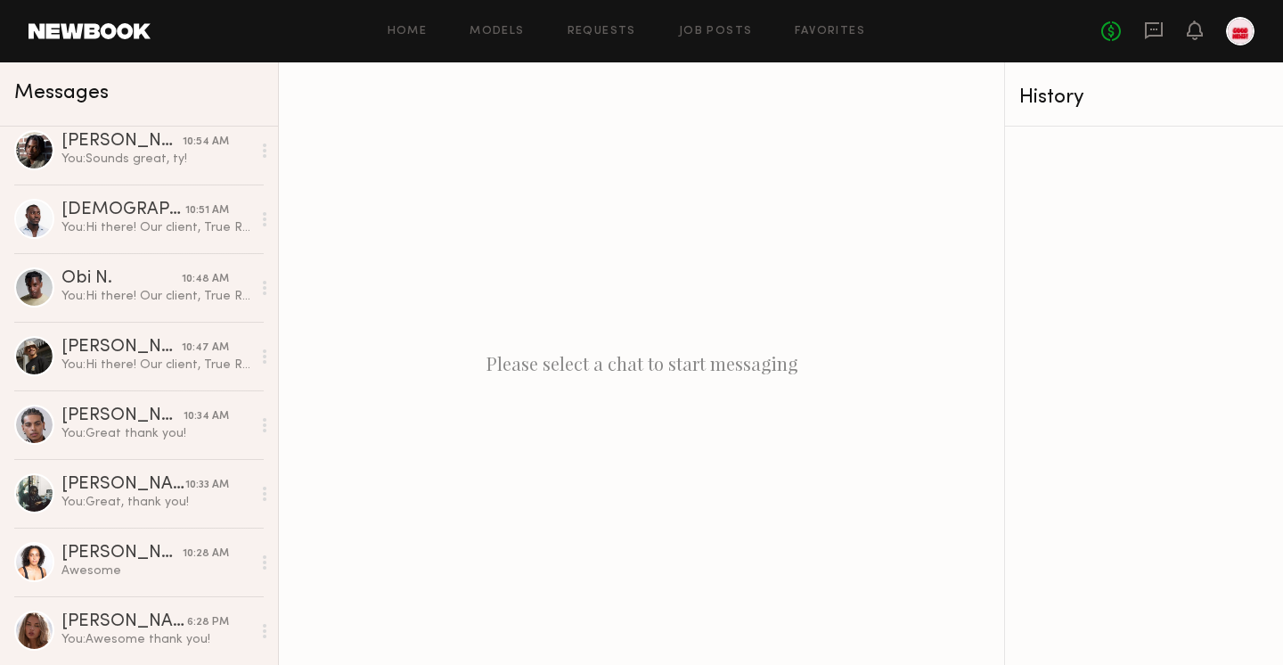
click at [1235, 35] on div at bounding box center [1240, 31] width 29 height 29
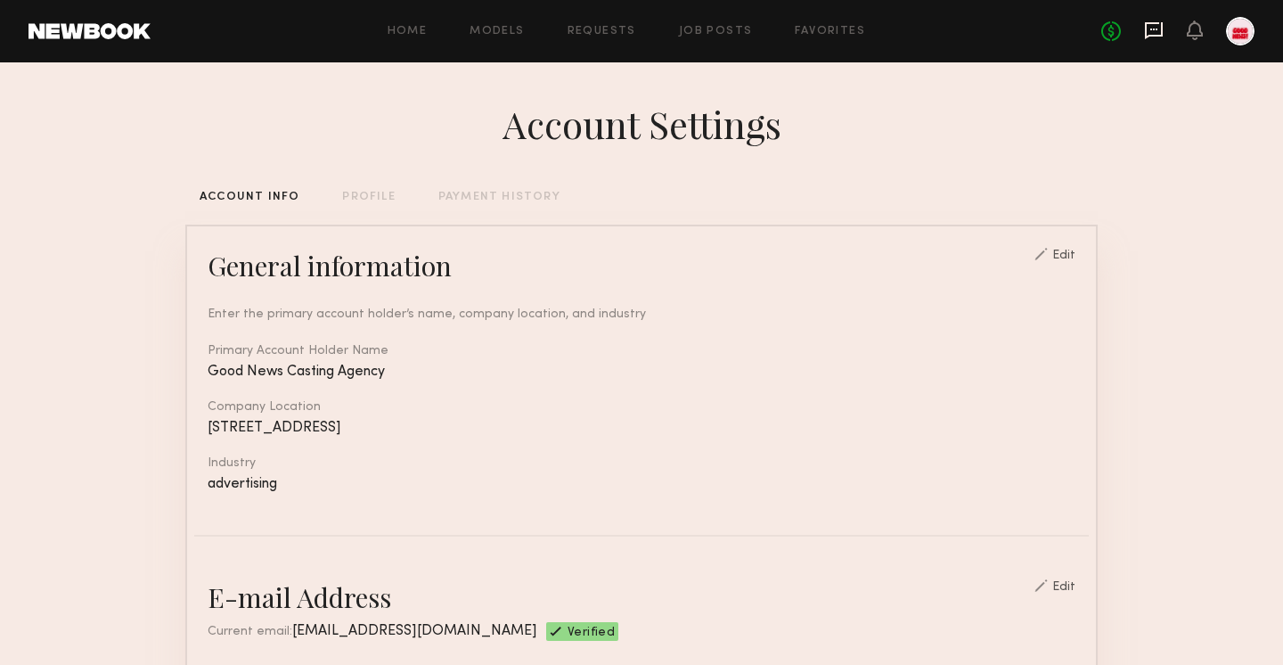
click at [1145, 30] on icon at bounding box center [1154, 30] width 18 height 17
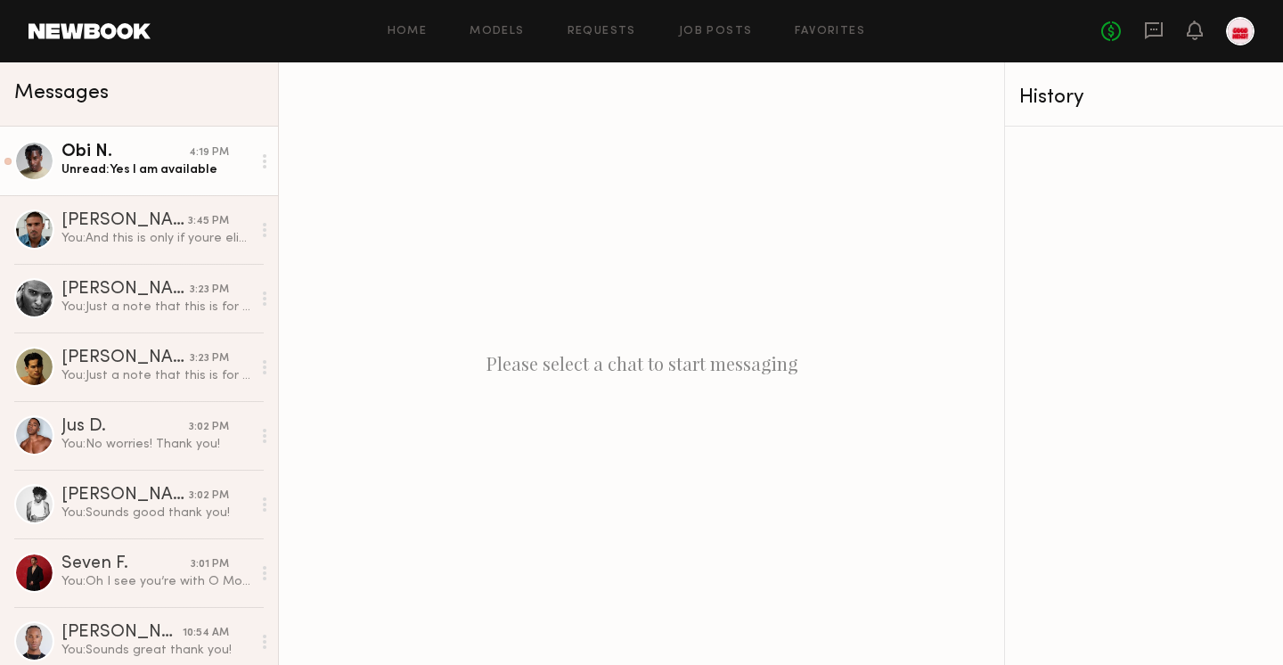
click at [49, 171] on div at bounding box center [34, 161] width 40 height 40
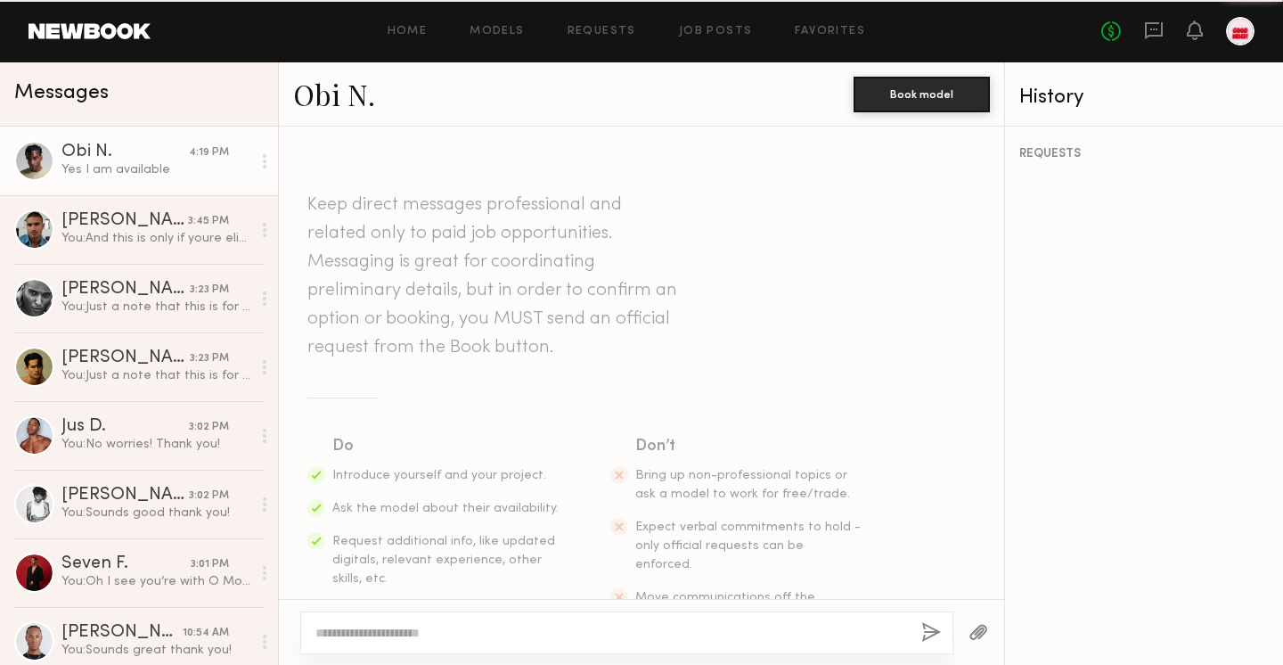
scroll to position [620, 0]
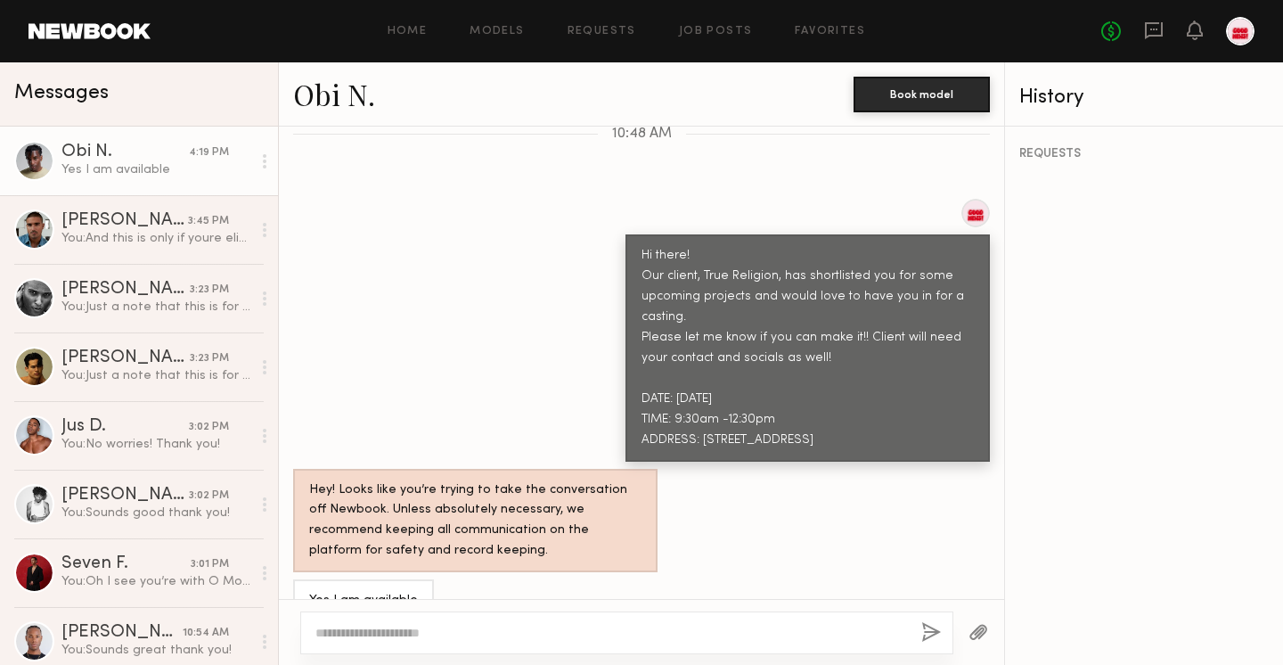
type textarea "*"
click at [545, 635] on textarea "**********" at bounding box center [611, 633] width 592 height 18
type textarea "**********"
click at [936, 631] on button "button" at bounding box center [932, 633] width 20 height 22
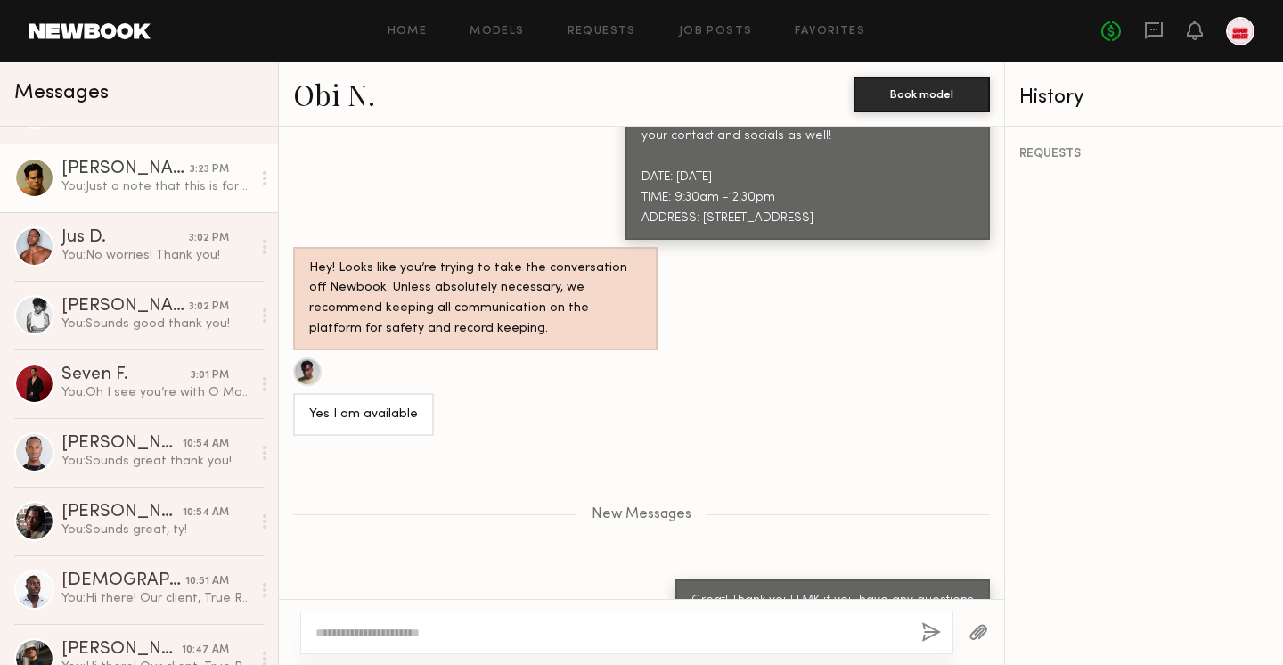
scroll to position [491, 0]
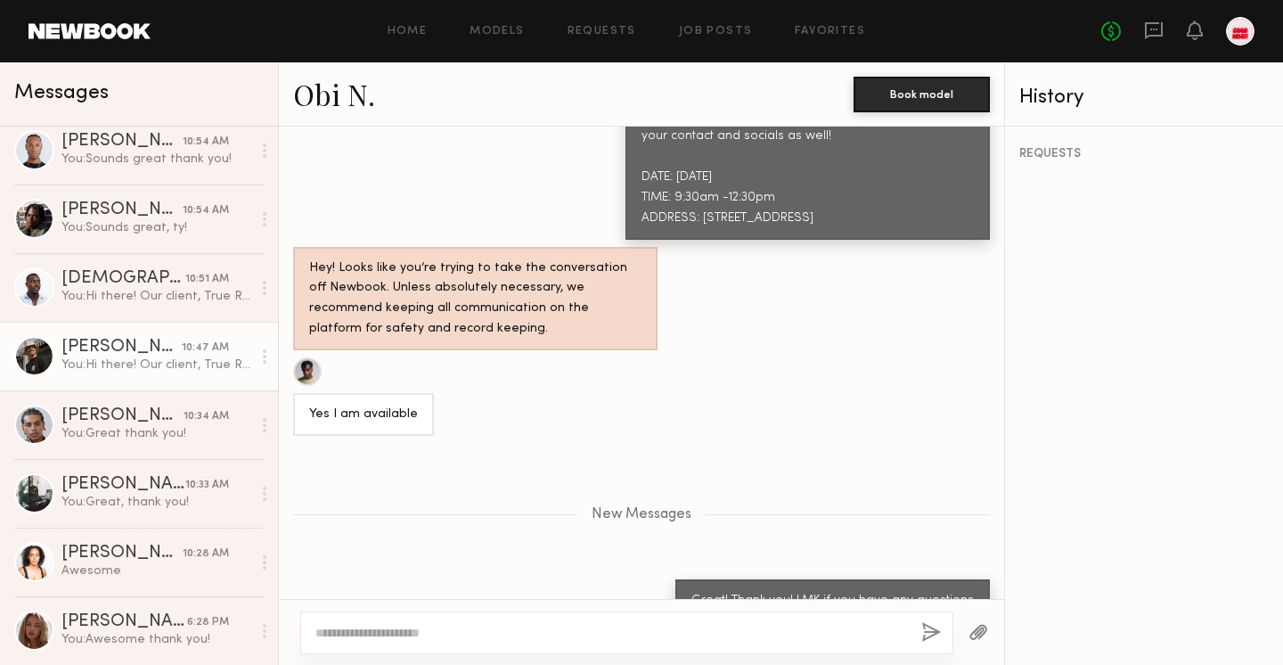
click at [94, 364] on div "You: Hi there! Our client, True Religion, has shortlisted you for some upcoming…" at bounding box center [156, 364] width 190 height 17
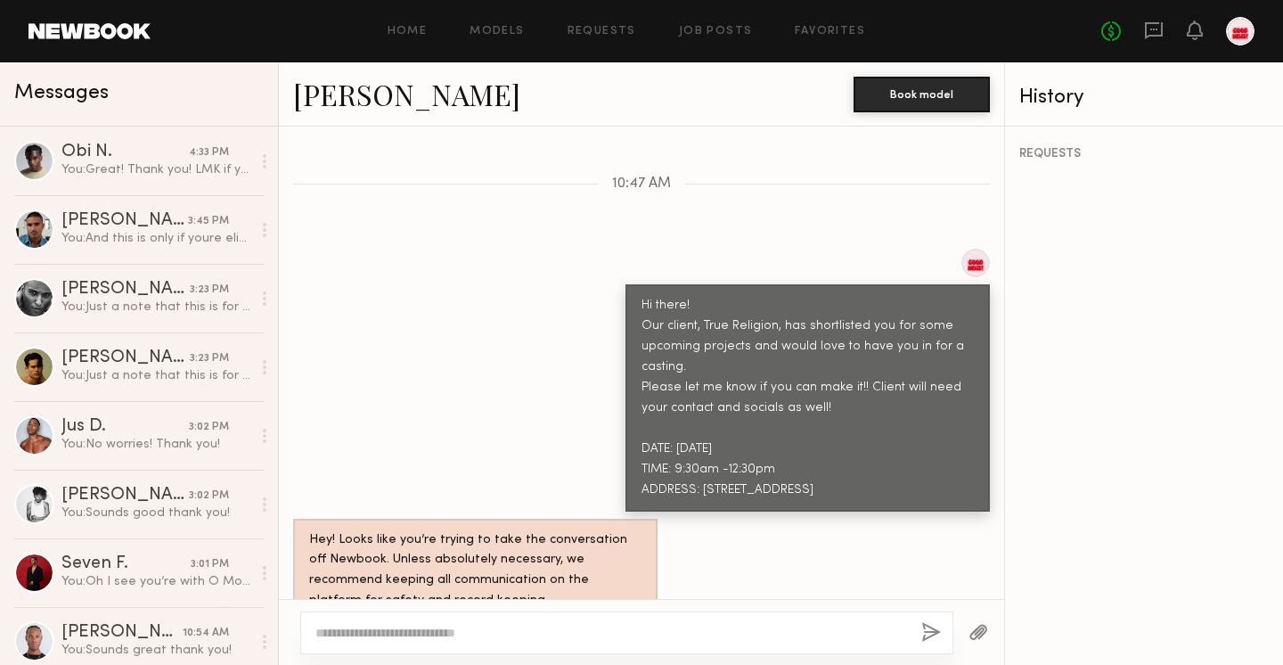
click at [111, 35] on link at bounding box center [90, 31] width 122 height 16
